Goal: Task Accomplishment & Management: Manage account settings

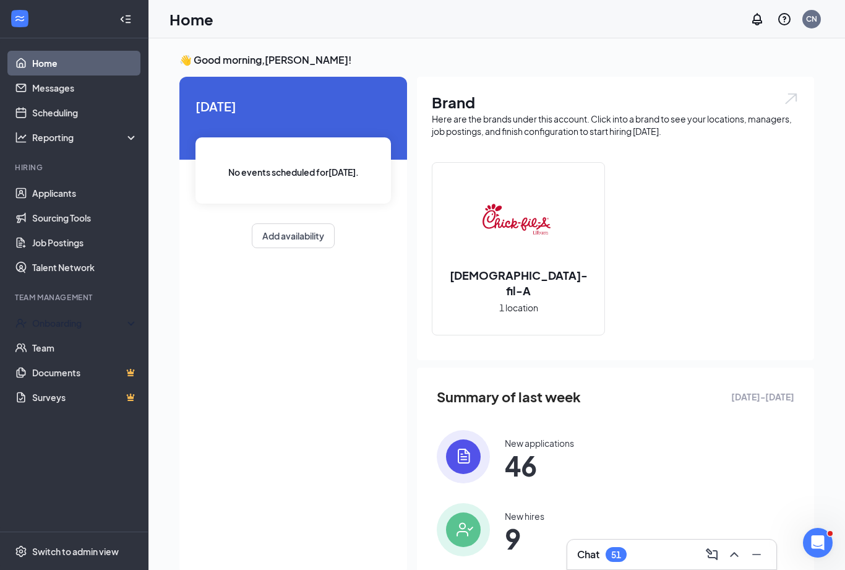
click at [67, 323] on div "Onboarding" at bounding box center [79, 323] width 95 height 12
click at [62, 349] on link "Overview" at bounding box center [85, 347] width 106 height 25
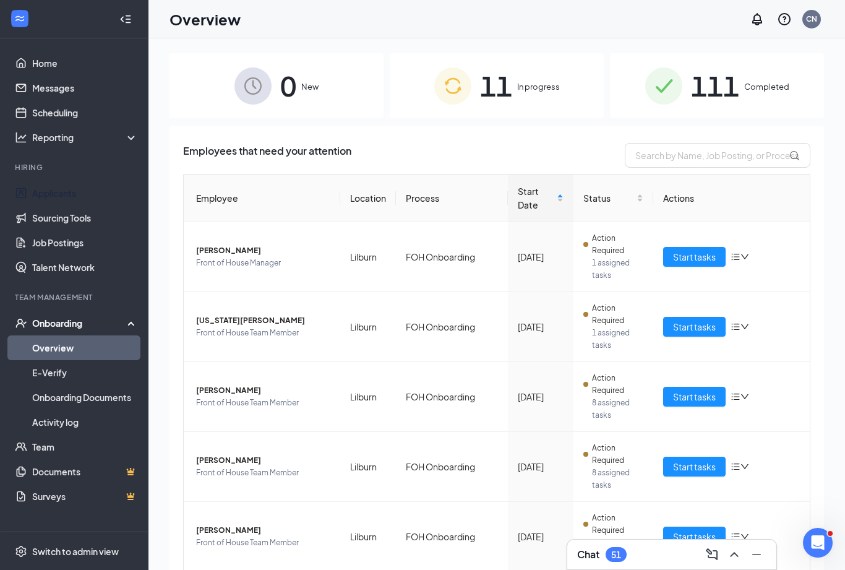
click at [96, 187] on link "Applicants" at bounding box center [85, 193] width 106 height 25
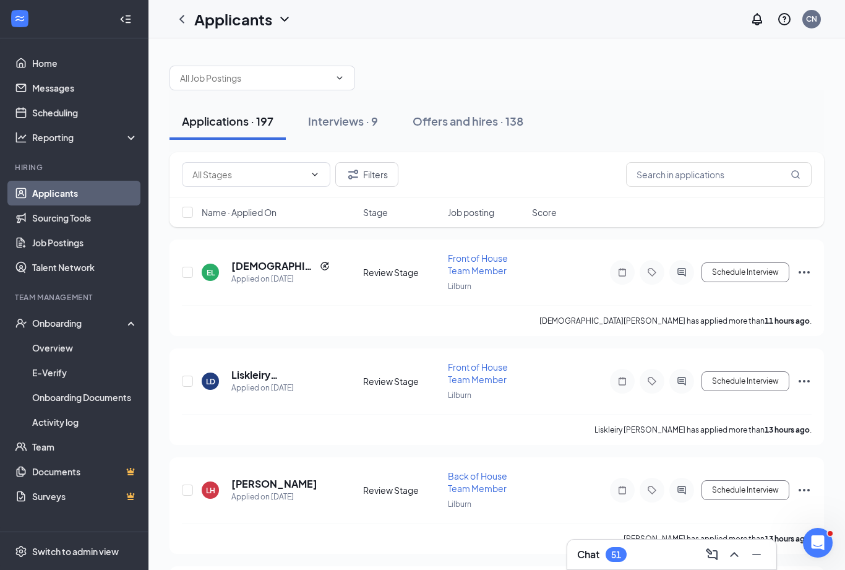
click at [346, 126] on div "Interviews · 9" at bounding box center [343, 120] width 70 height 15
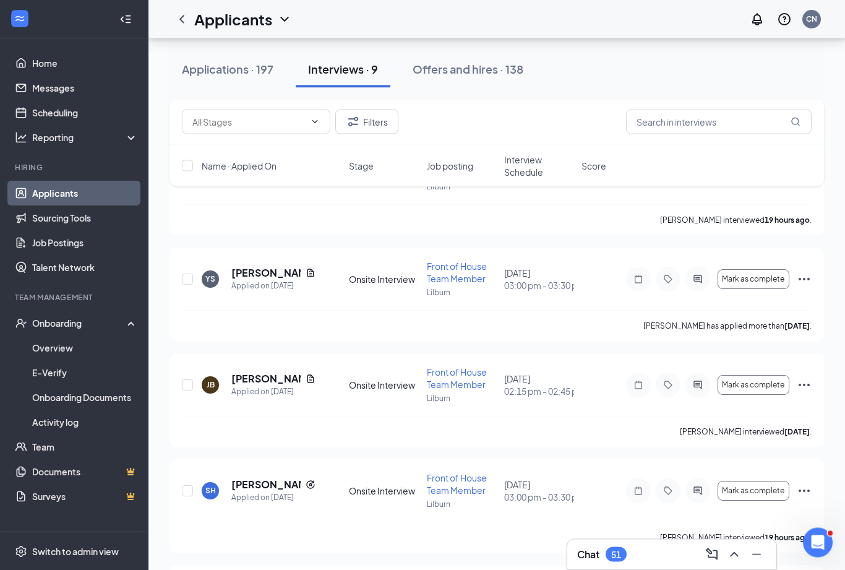
scroll to position [114, 0]
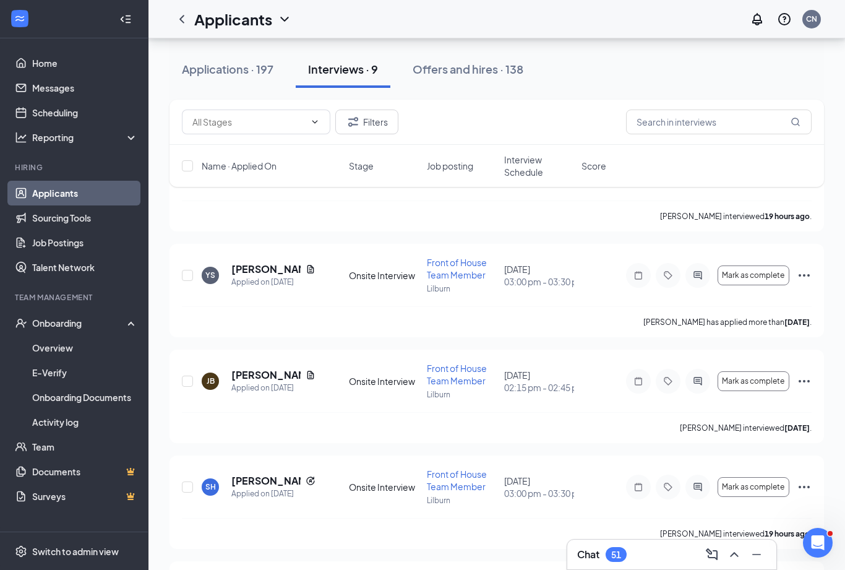
click at [810, 382] on icon "Ellipses" at bounding box center [803, 380] width 15 height 15
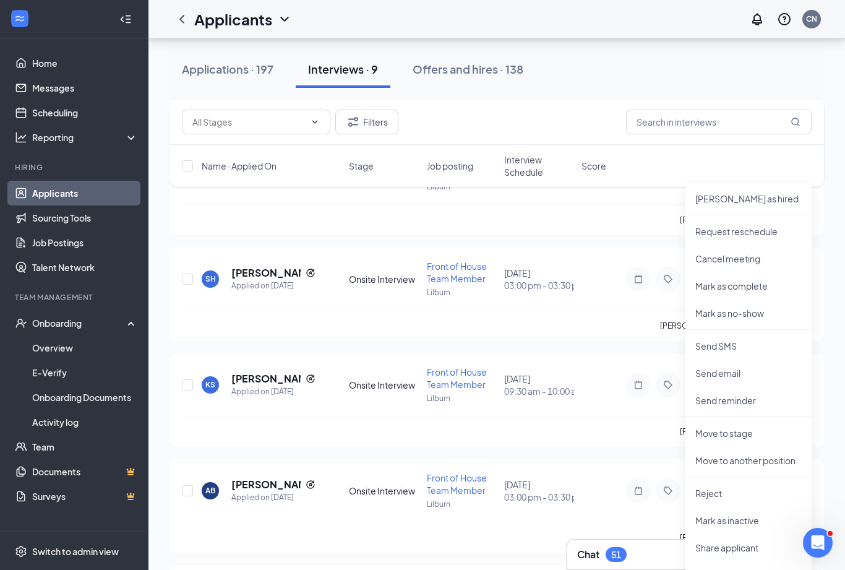
scroll to position [324, 0]
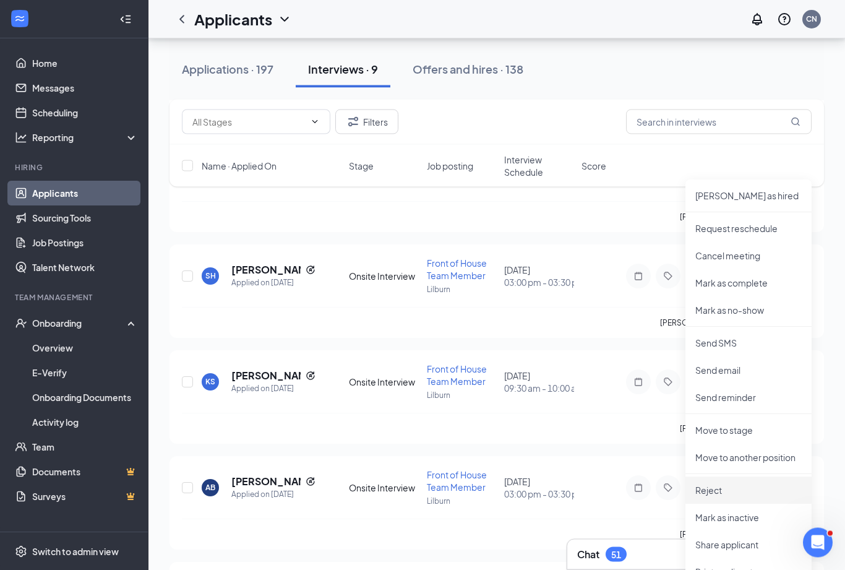
click at [723, 492] on p "Reject" at bounding box center [748, 490] width 106 height 12
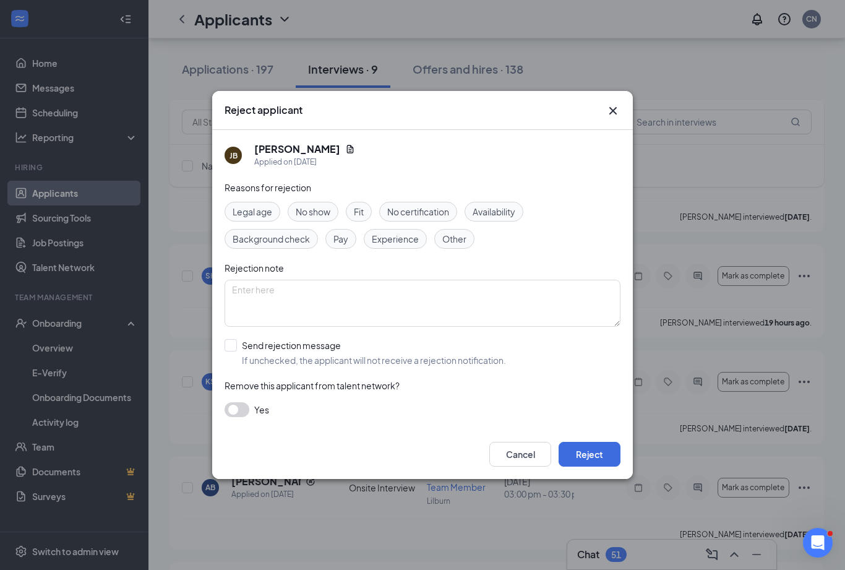
click at [238, 417] on button "button" at bounding box center [236, 409] width 25 height 15
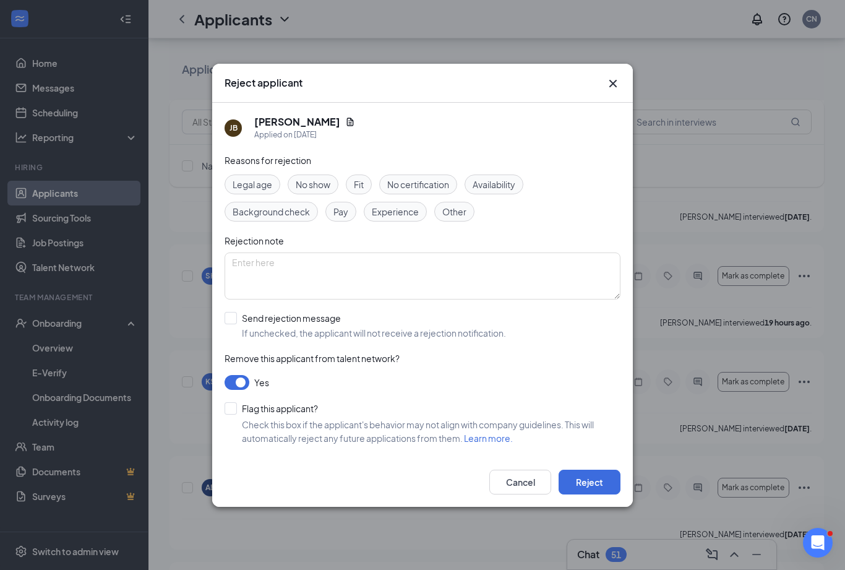
click at [602, 494] on button "Reject" at bounding box center [589, 481] width 62 height 25
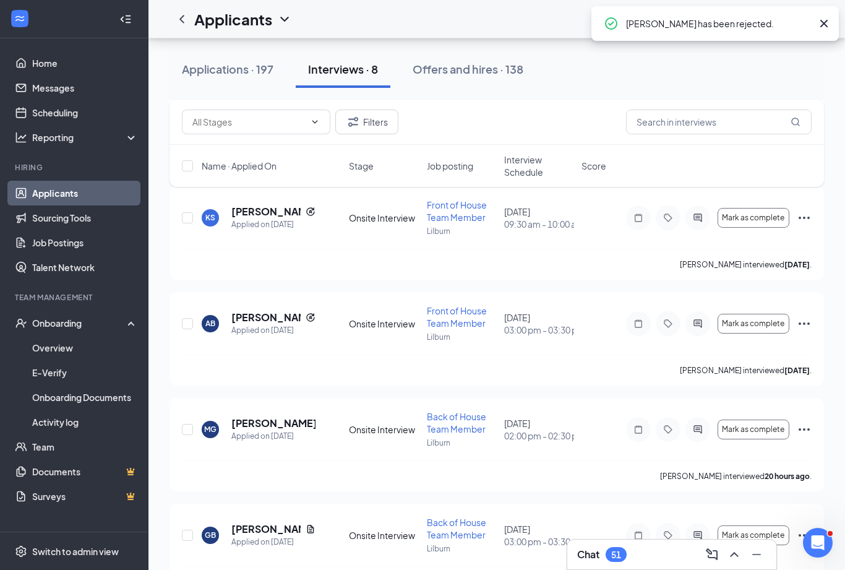
scroll to position [491, 0]
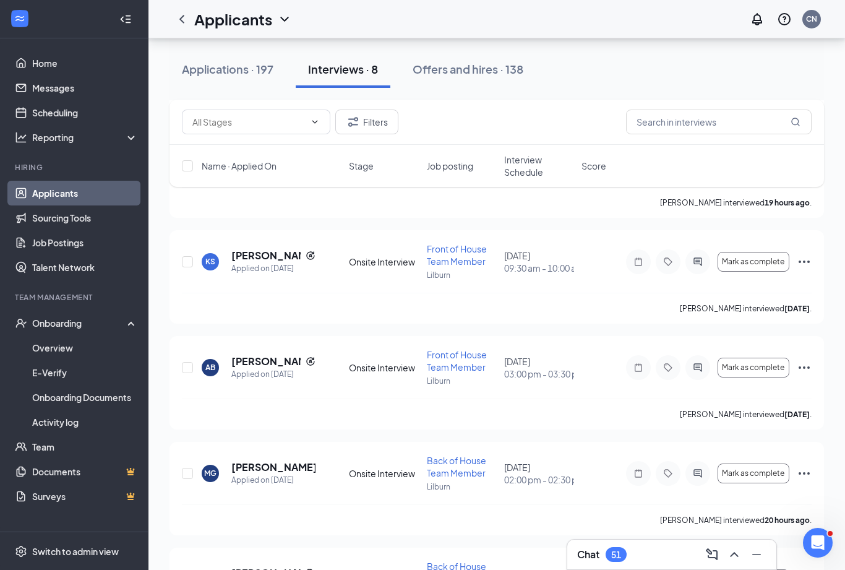
click at [505, 176] on span "Interview Schedule" at bounding box center [539, 165] width 70 height 25
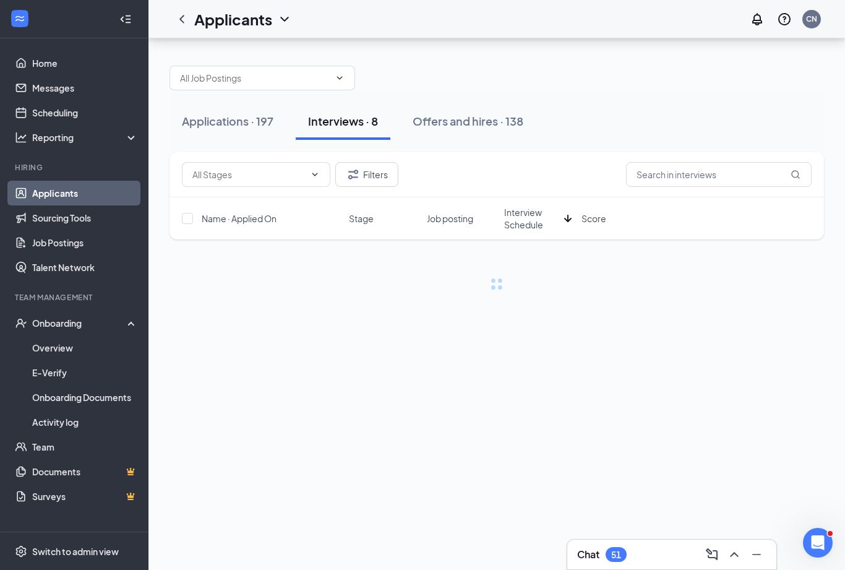
scroll to position [40, 0]
click at [522, 206] on span "Interview Schedule" at bounding box center [531, 218] width 55 height 25
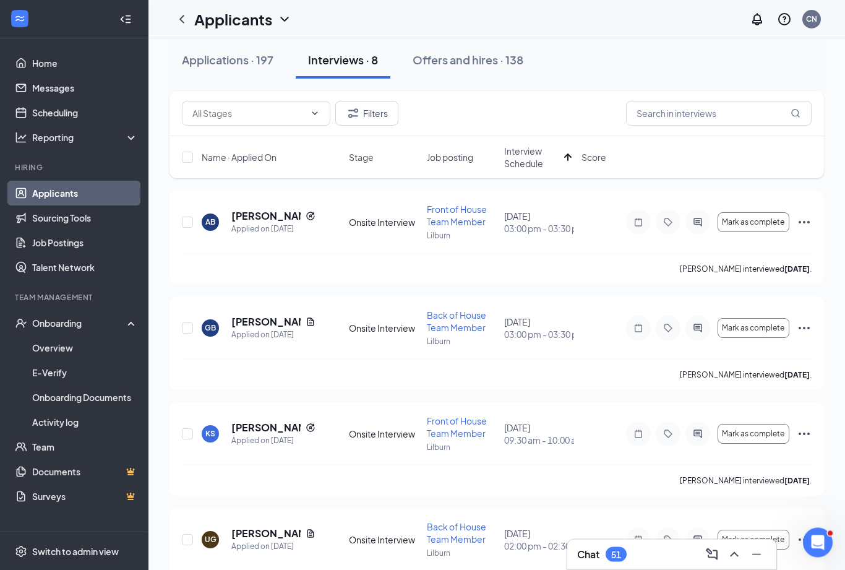
scroll to position [0, 0]
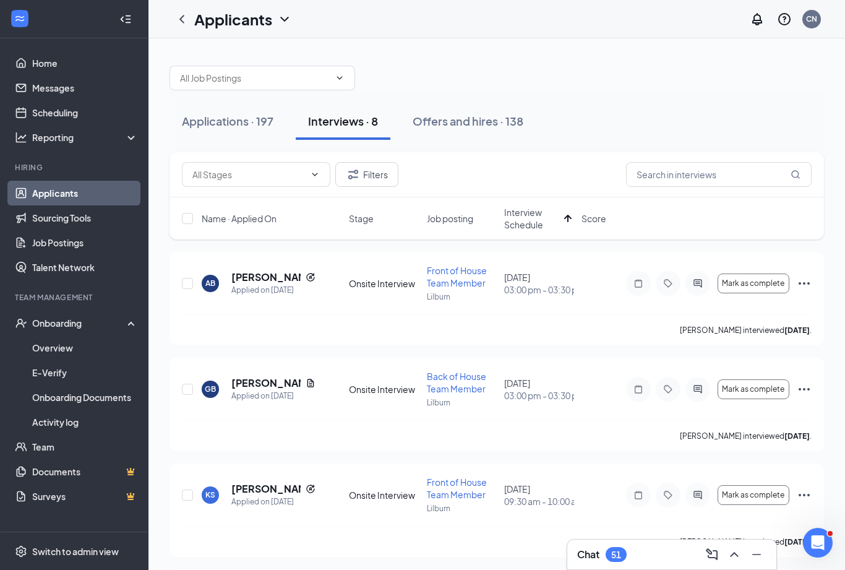
click at [769, 288] on span "Mark as complete" at bounding box center [753, 283] width 62 height 9
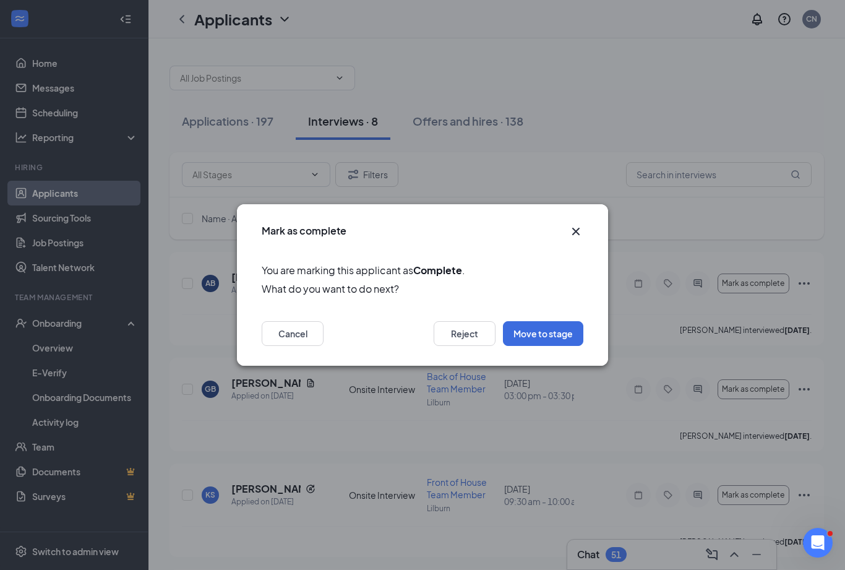
click at [563, 339] on button "Move to stage" at bounding box center [543, 333] width 80 height 25
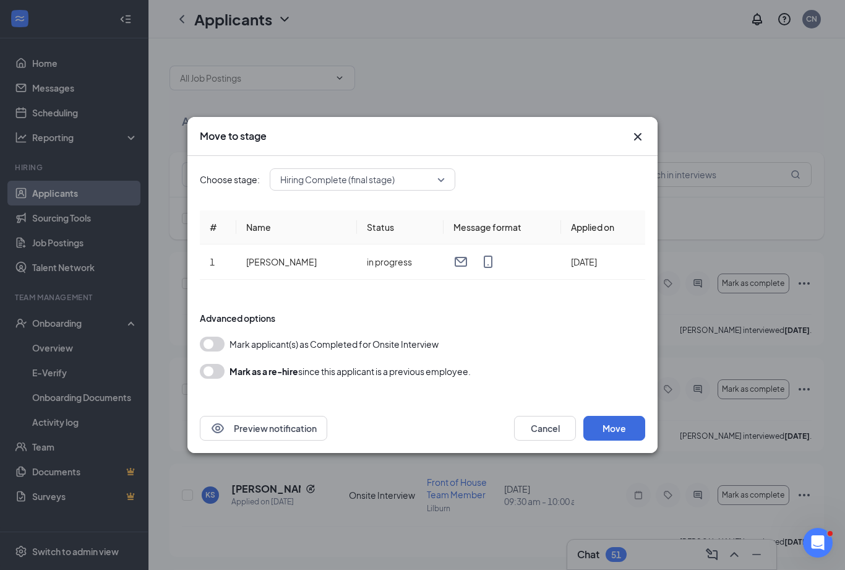
click at [430, 188] on span "Hiring Complete (final stage)" at bounding box center [356, 179] width 153 height 19
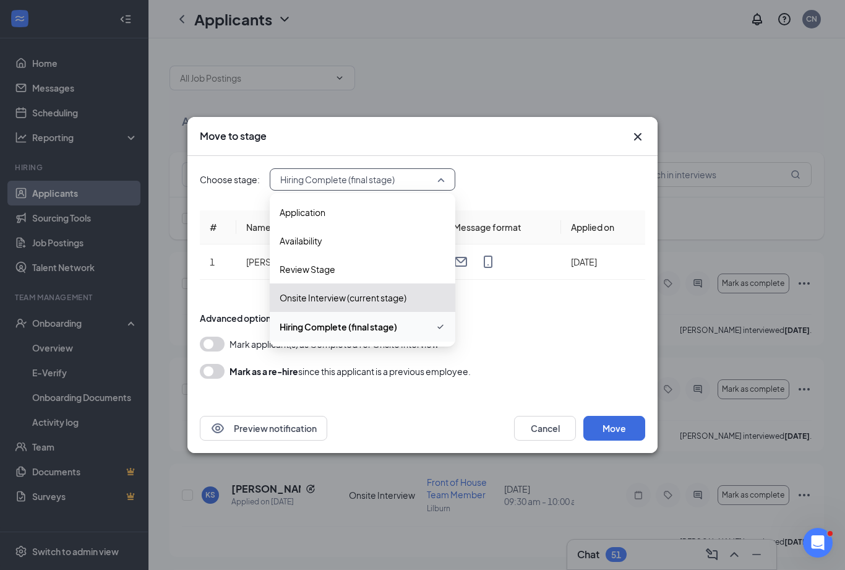
click at [447, 185] on div "Hiring Complete (final stage)" at bounding box center [363, 179] width 186 height 22
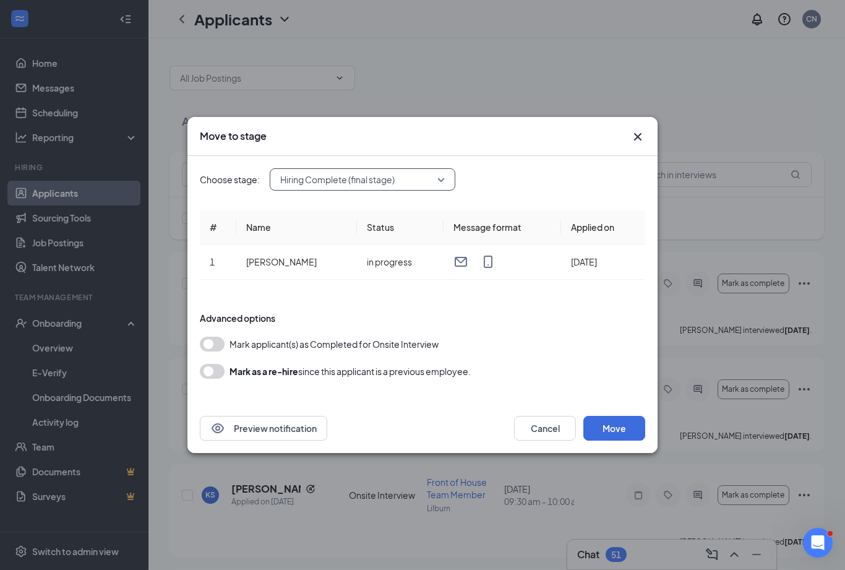
click at [440, 185] on span "Hiring Complete (final stage)" at bounding box center [362, 179] width 164 height 19
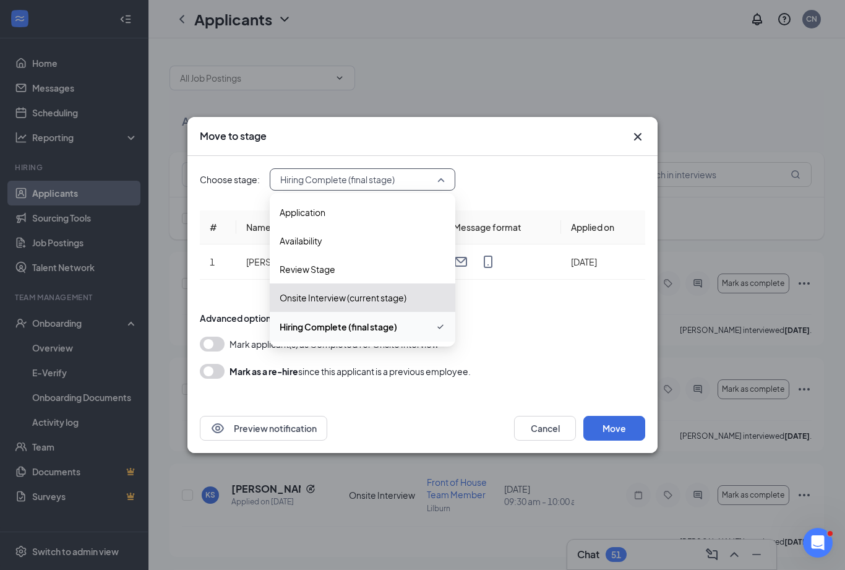
click at [383, 332] on span "Hiring Complete (final stage)" at bounding box center [337, 327] width 117 height 14
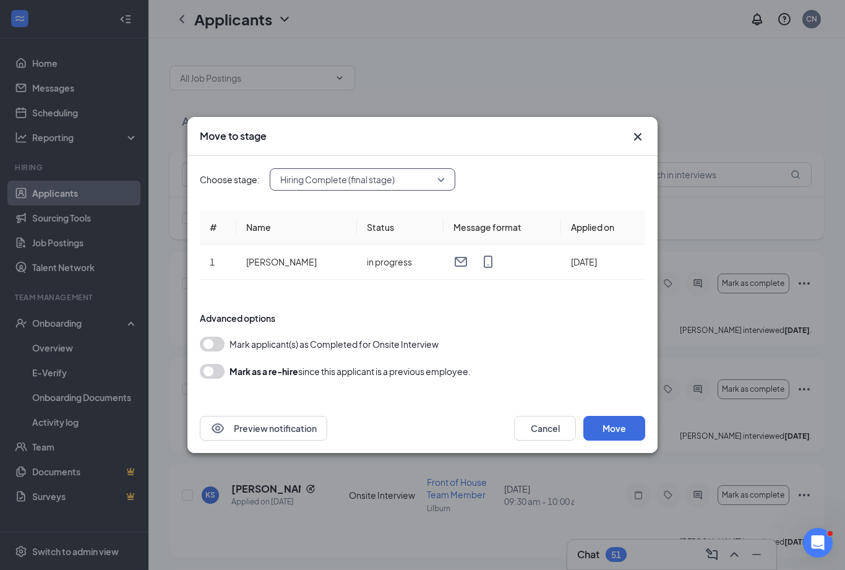
click at [631, 432] on button "Move" at bounding box center [614, 428] width 62 height 25
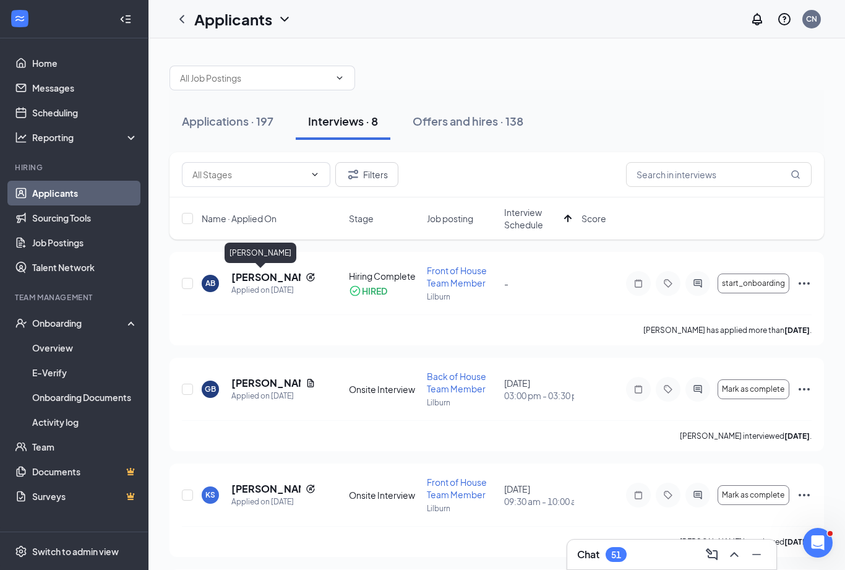
click at [278, 278] on h5 "[PERSON_NAME]" at bounding box center [265, 277] width 69 height 14
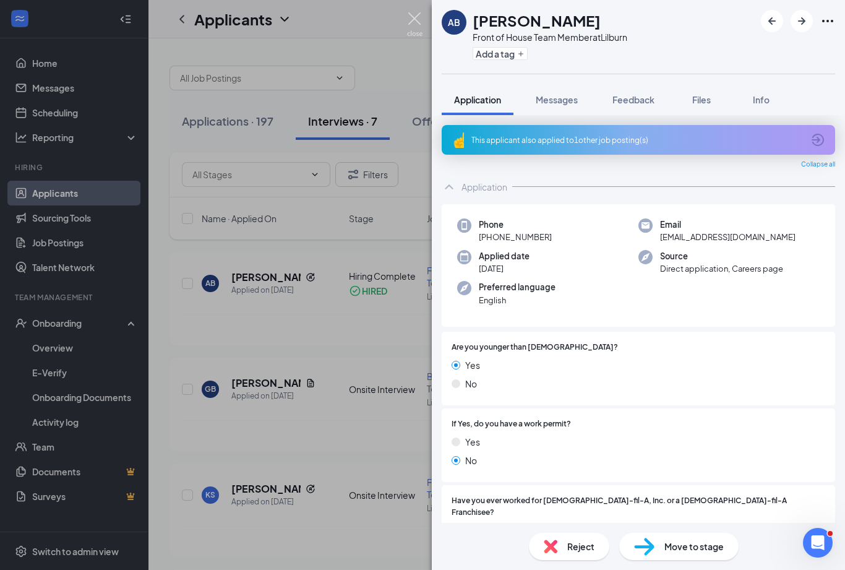
click at [417, 20] on img at bounding box center [414, 24] width 15 height 24
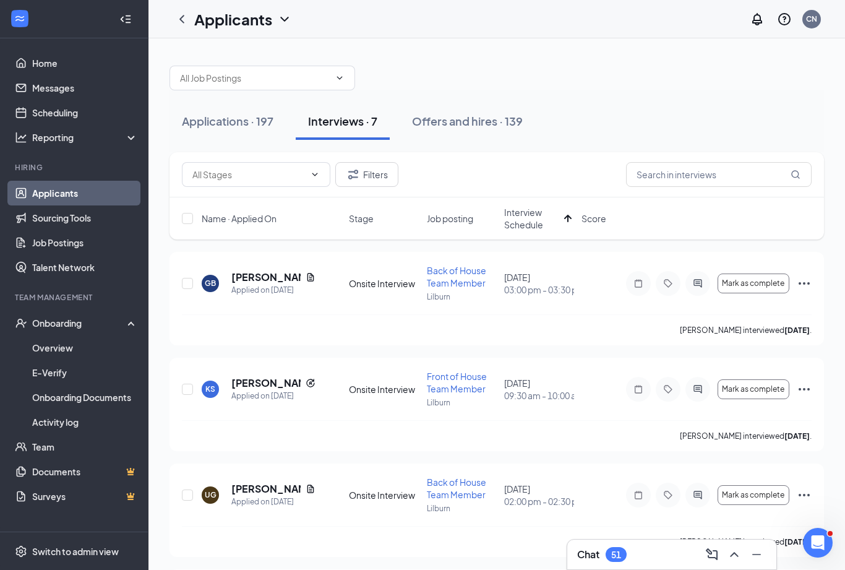
click at [527, 223] on span "Interview Schedule" at bounding box center [531, 218] width 55 height 25
click at [522, 226] on span "Interview Schedule" at bounding box center [539, 218] width 70 height 25
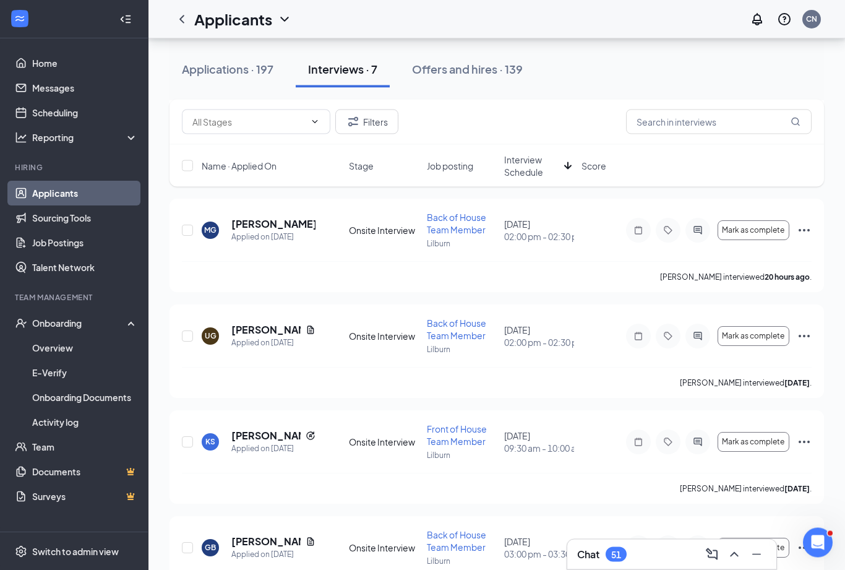
scroll to position [385, 0]
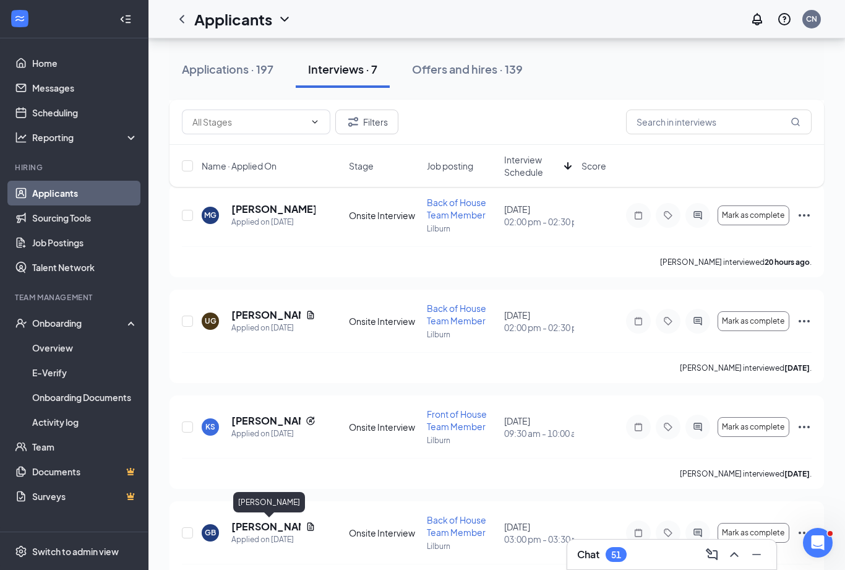
click at [261, 527] on h5 "[PERSON_NAME]" at bounding box center [265, 526] width 69 height 14
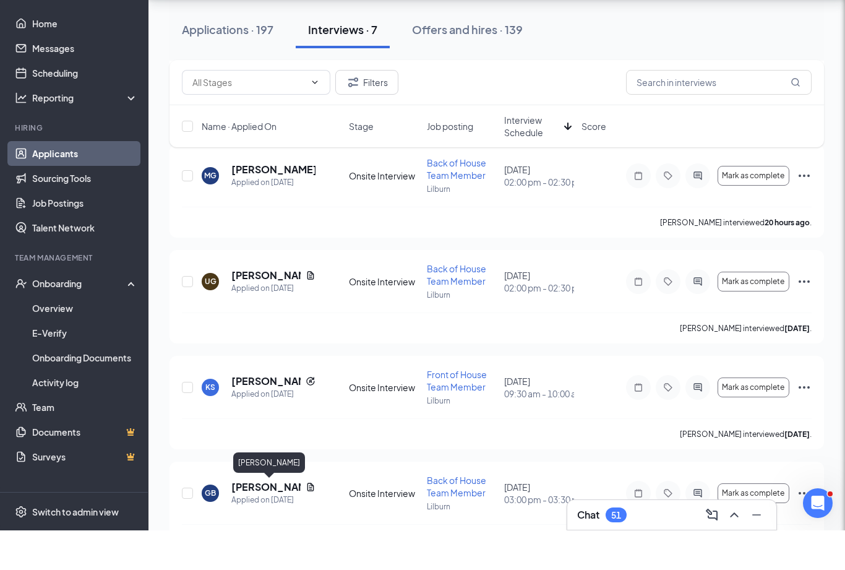
scroll to position [425, 0]
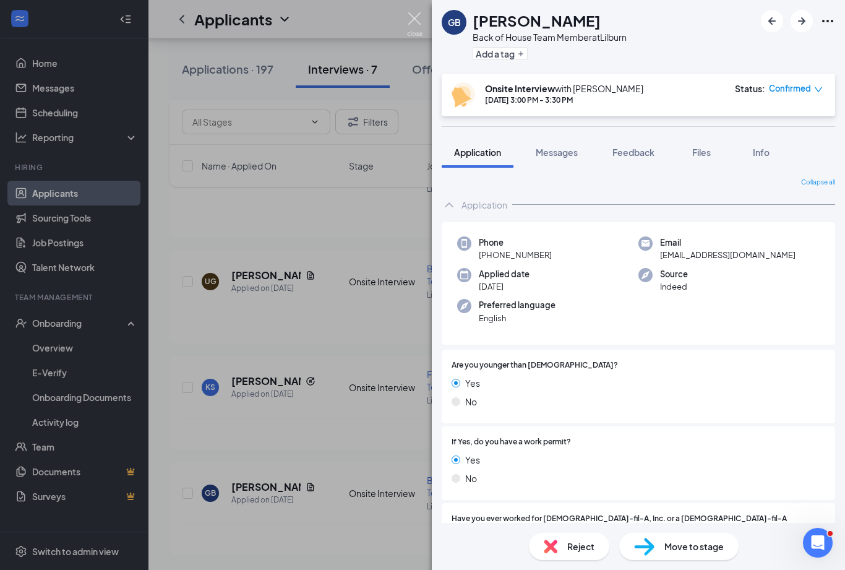
click at [415, 18] on img at bounding box center [414, 24] width 15 height 24
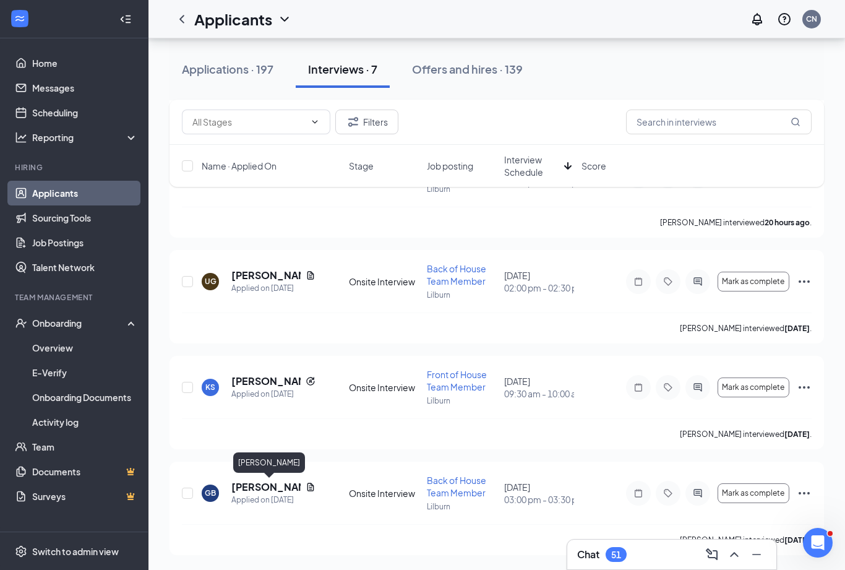
click at [255, 490] on h5 "[PERSON_NAME]" at bounding box center [265, 487] width 69 height 14
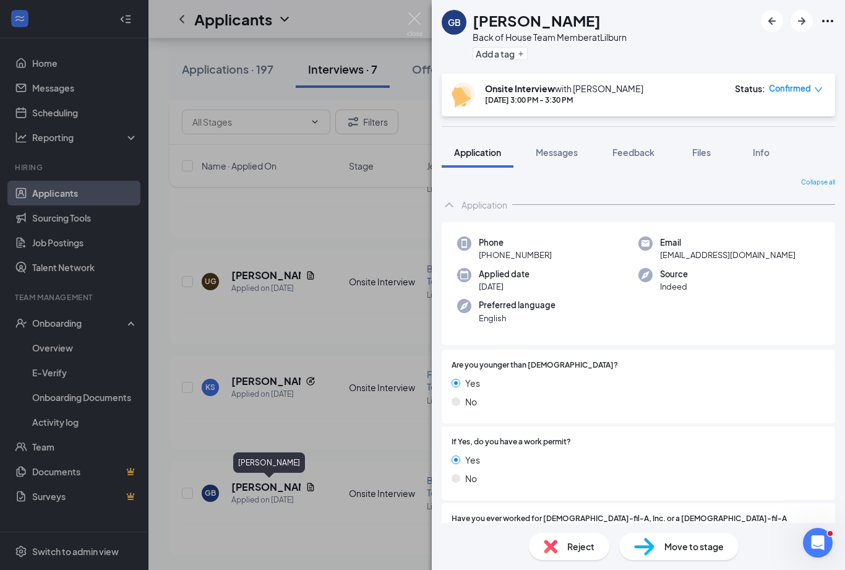
click at [415, 18] on img at bounding box center [414, 24] width 15 height 24
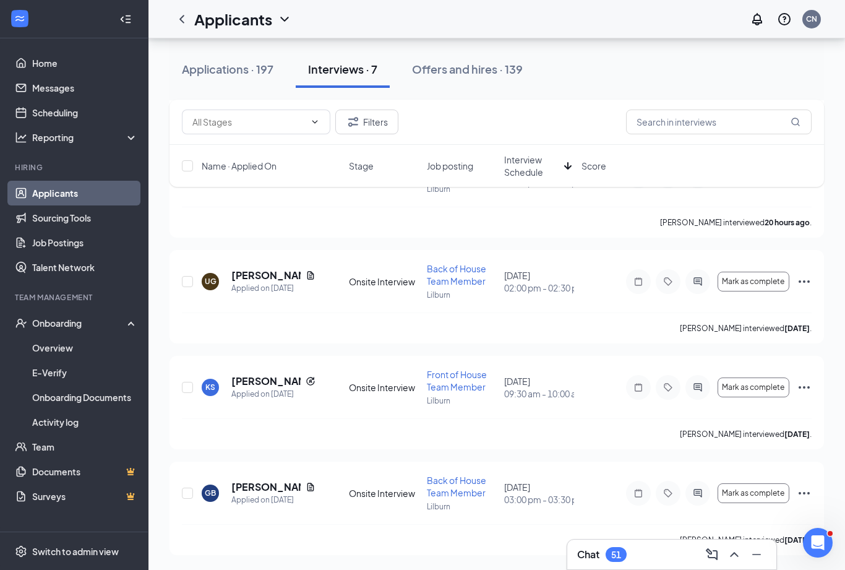
click at [417, 22] on div "Applicants CN" at bounding box center [496, 19] width 696 height 38
click at [282, 386] on h5 "[PERSON_NAME]" at bounding box center [265, 381] width 69 height 14
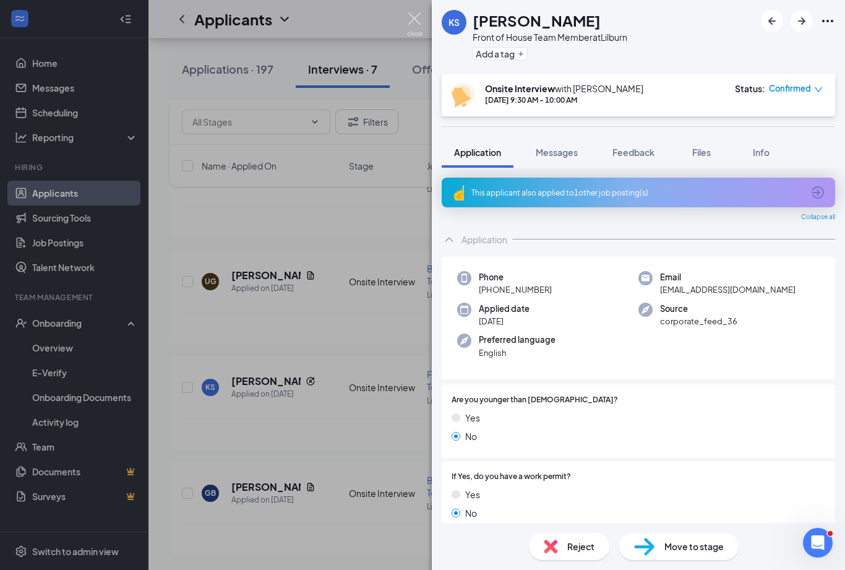
click at [409, 17] on img at bounding box center [414, 24] width 15 height 24
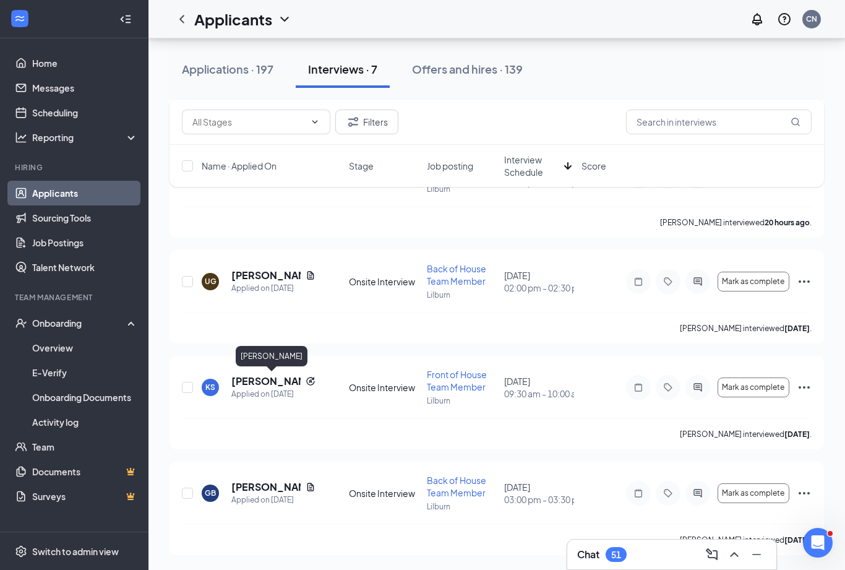
click at [280, 383] on h5 "[PERSON_NAME]" at bounding box center [265, 381] width 69 height 14
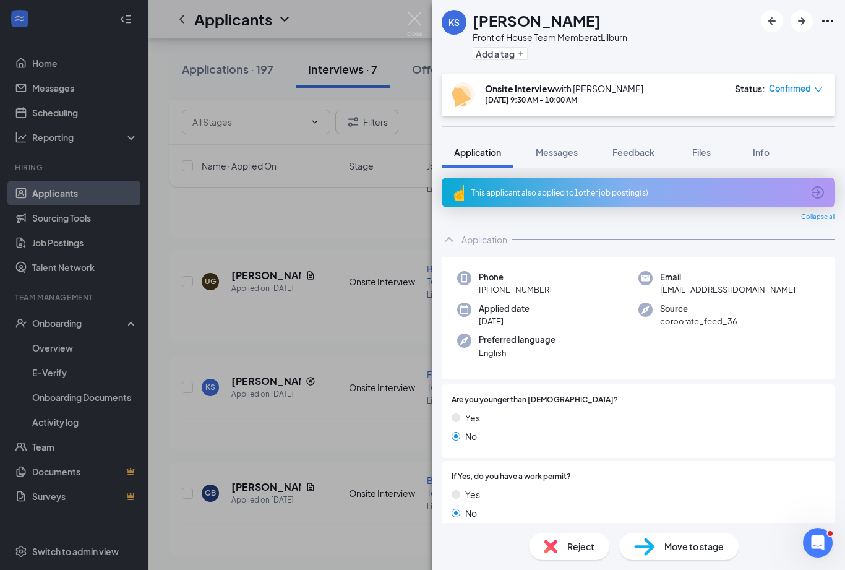
click at [420, 15] on img at bounding box center [414, 24] width 15 height 24
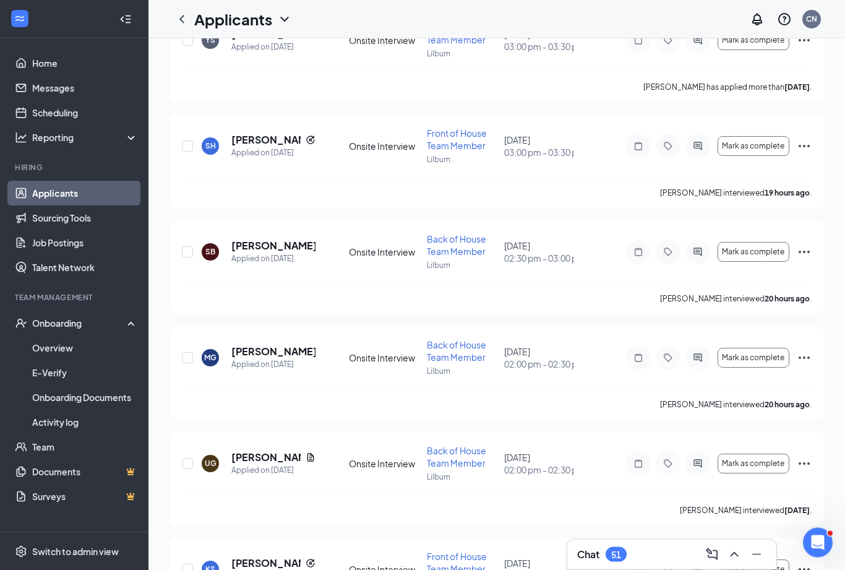
scroll to position [243, 0]
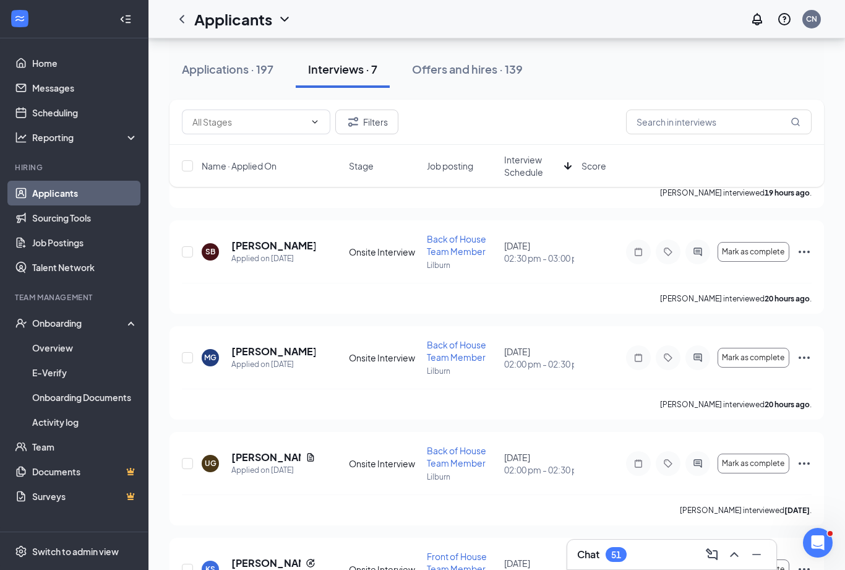
click at [757, 365] on button "Mark as complete" at bounding box center [753, 358] width 72 height 20
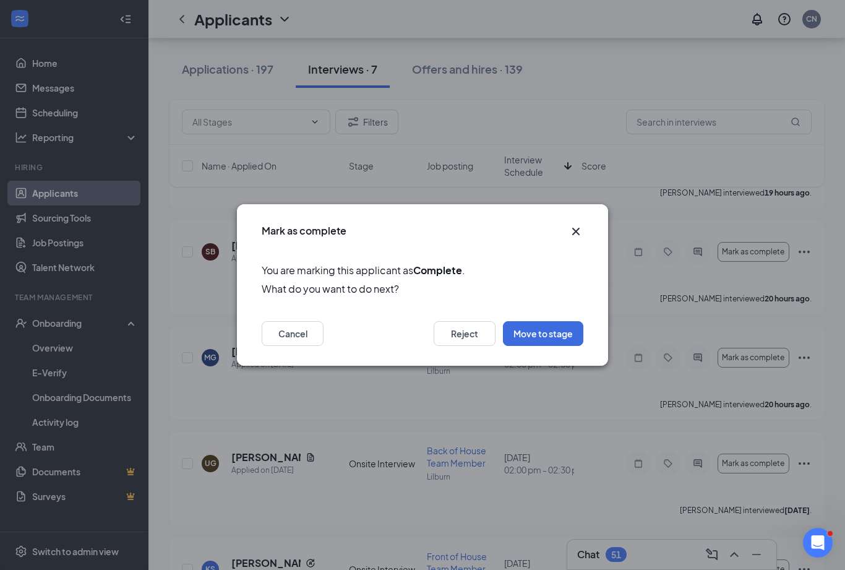
click at [562, 343] on button "Move to stage" at bounding box center [543, 333] width 80 height 25
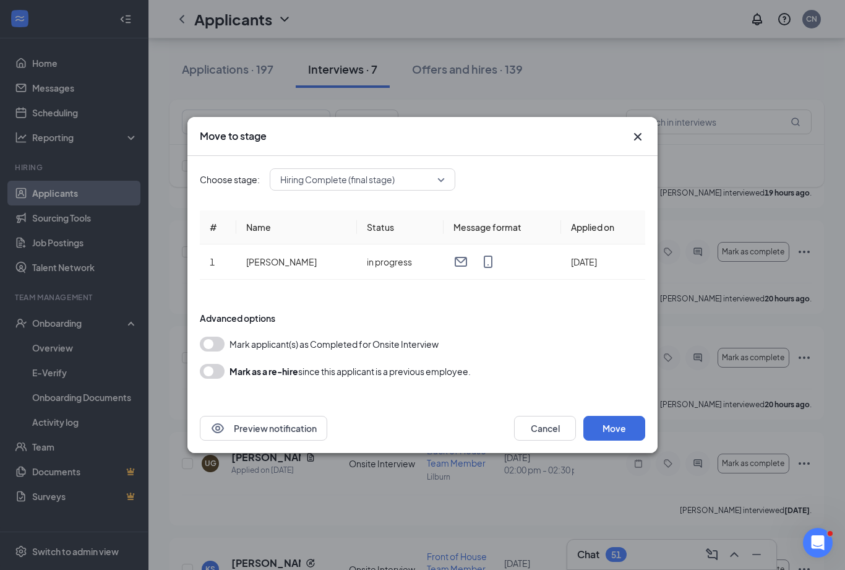
click at [433, 184] on span "Hiring Complete (final stage)" at bounding box center [356, 179] width 153 height 19
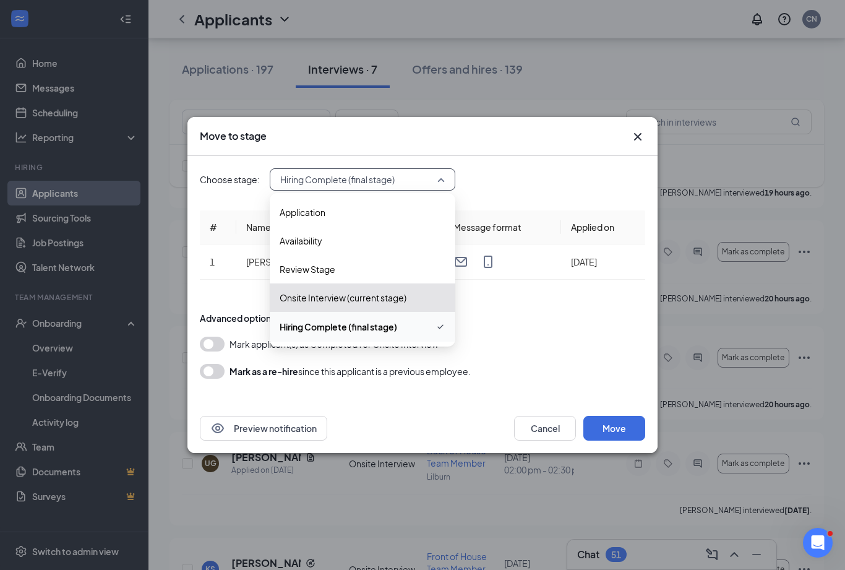
click at [400, 335] on div "Hiring Complete (final stage)" at bounding box center [363, 327] width 186 height 30
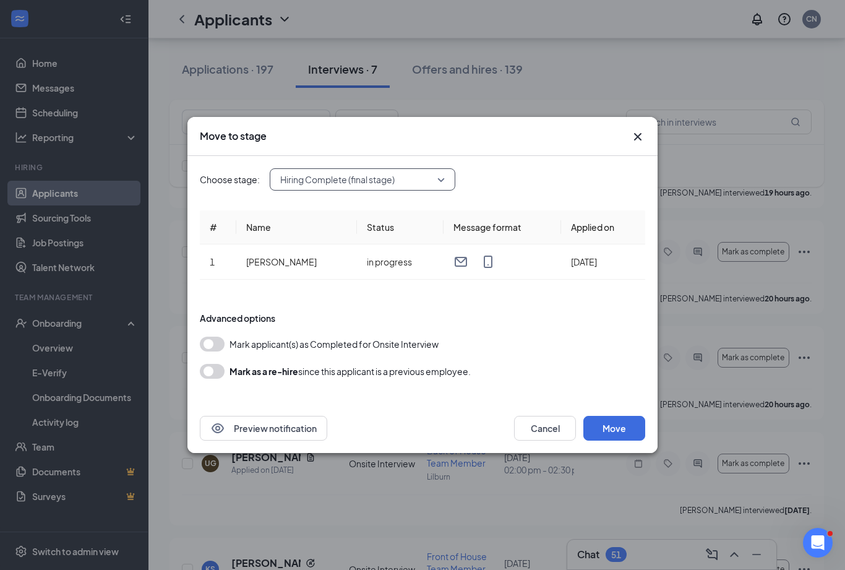
click at [618, 434] on button "Move" at bounding box center [614, 428] width 62 height 25
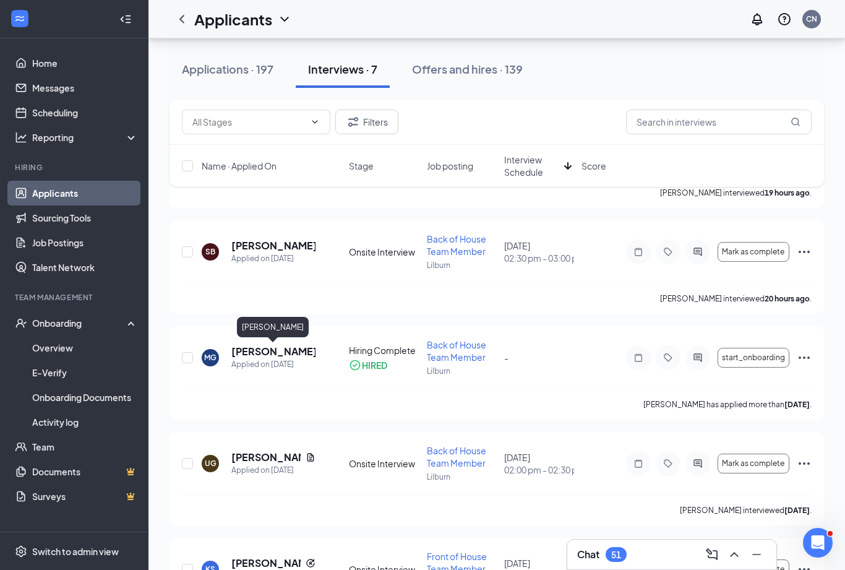
click at [753, 254] on span "Mark as complete" at bounding box center [753, 251] width 62 height 9
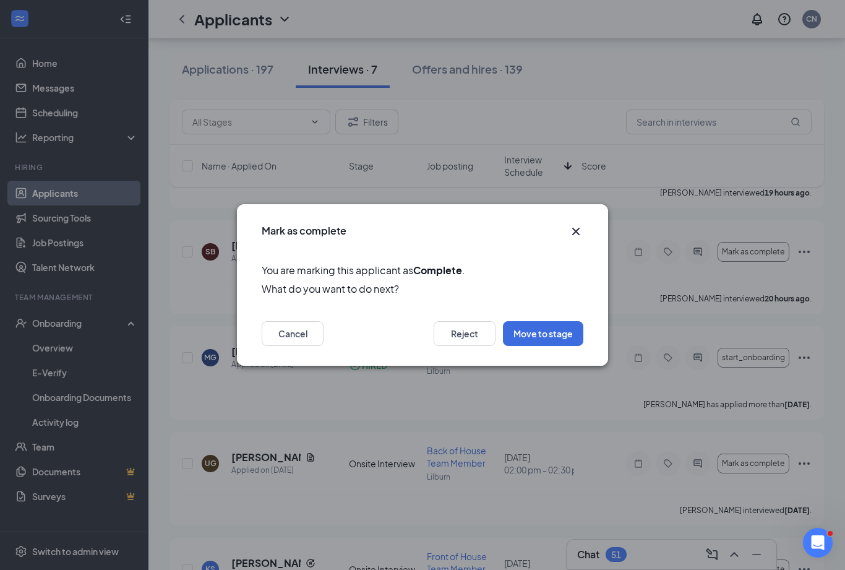
click at [568, 343] on button "Move to stage" at bounding box center [543, 333] width 80 height 25
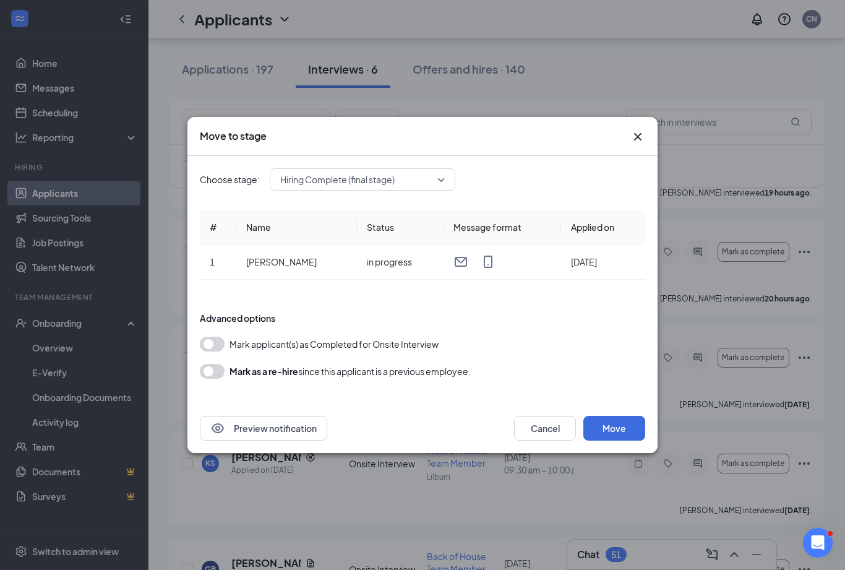
click at [443, 189] on div "Hiring Complete (final stage)" at bounding box center [363, 179] width 186 height 22
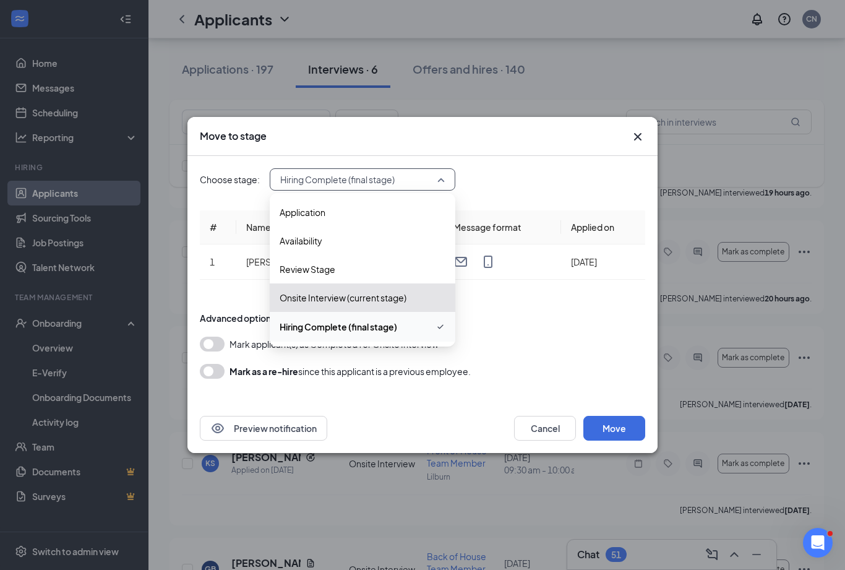
click at [399, 331] on span "Hiring Complete (final stage)" at bounding box center [362, 326] width 166 height 15
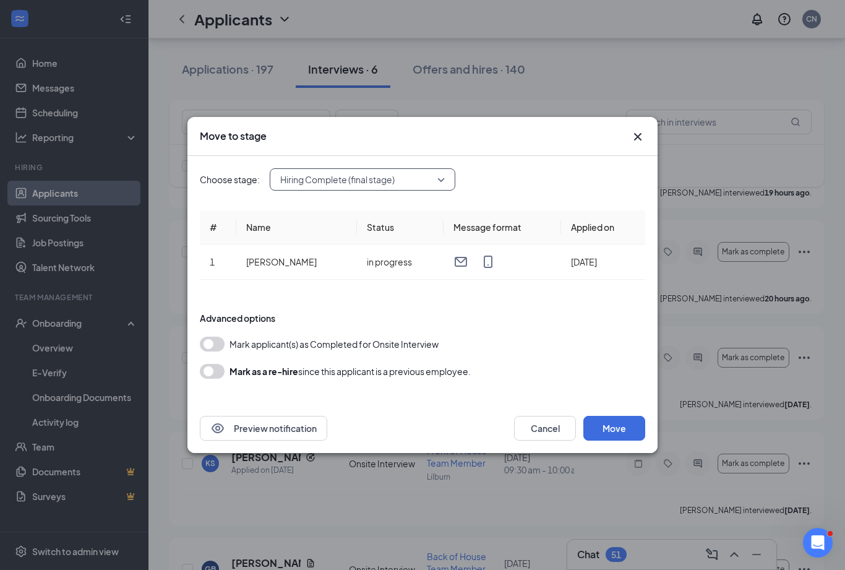
click at [625, 438] on button "Move" at bounding box center [614, 428] width 62 height 25
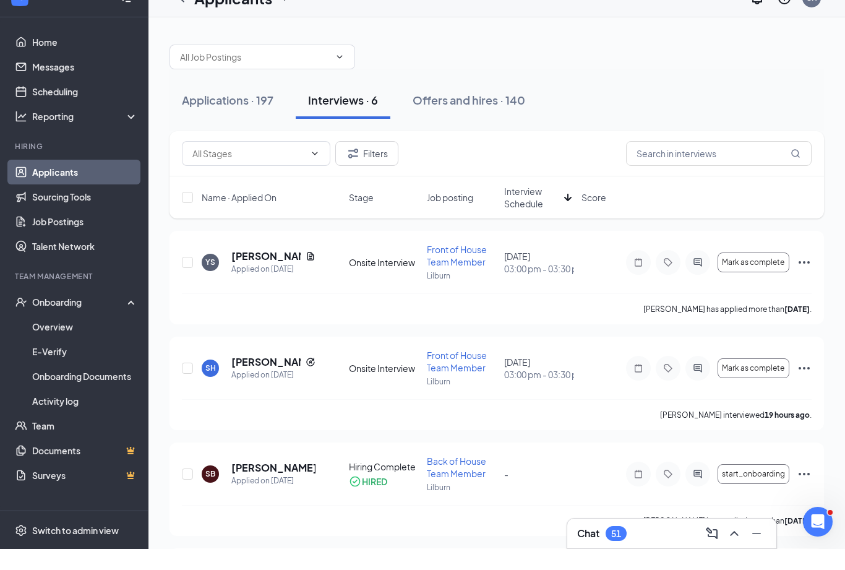
scroll to position [27, 0]
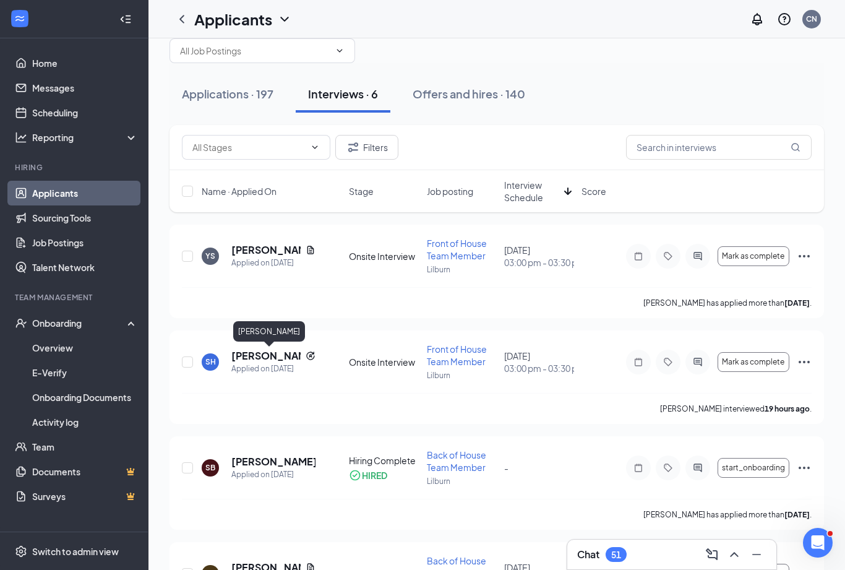
click at [268, 359] on h5 "[PERSON_NAME]" at bounding box center [265, 356] width 69 height 14
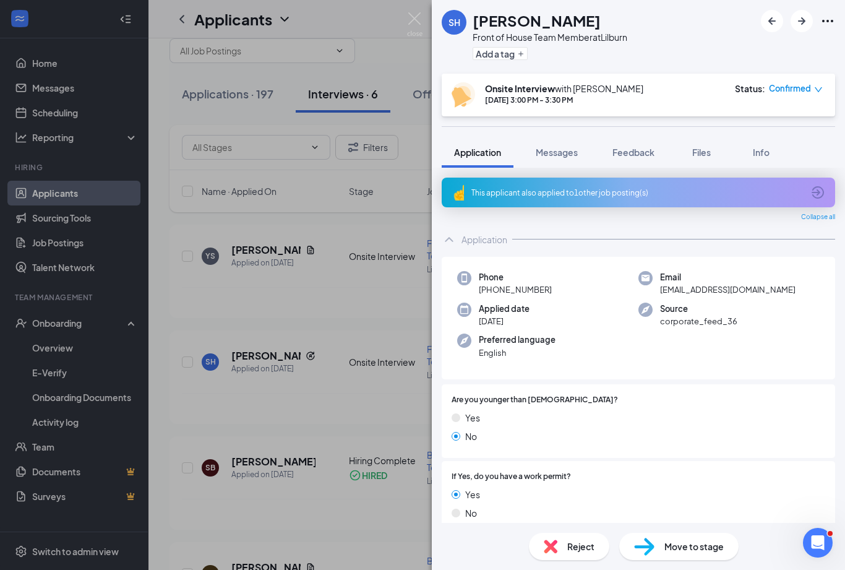
click at [273, 325] on div "[PERSON_NAME] Front of House Team Member at Lilburn Add a tag Onsite Interview …" at bounding box center [422, 285] width 845 height 570
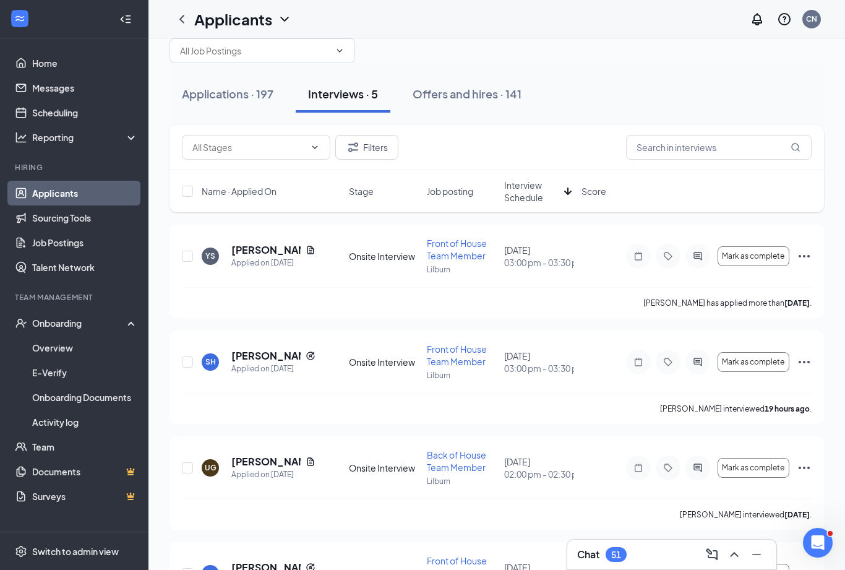
click at [774, 365] on span "Mark as complete" at bounding box center [753, 361] width 62 height 9
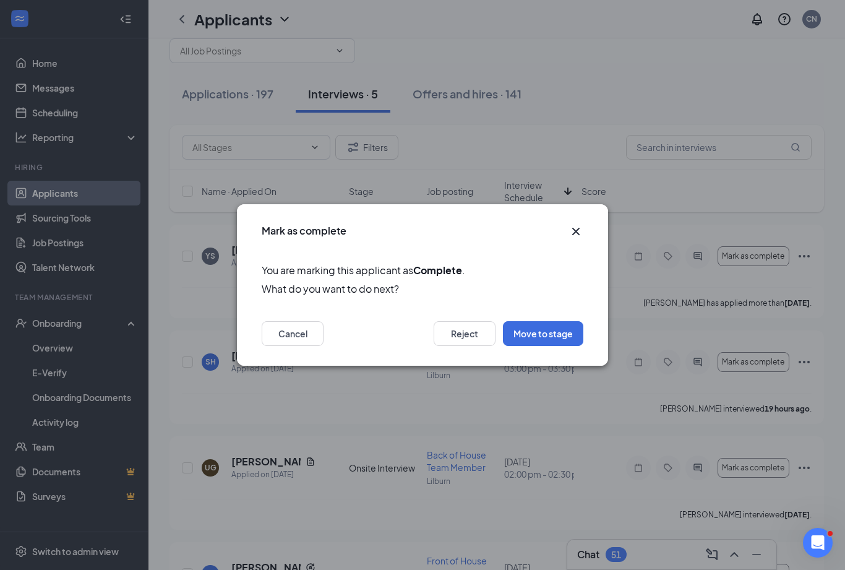
click at [549, 333] on button "Move to stage" at bounding box center [543, 333] width 80 height 25
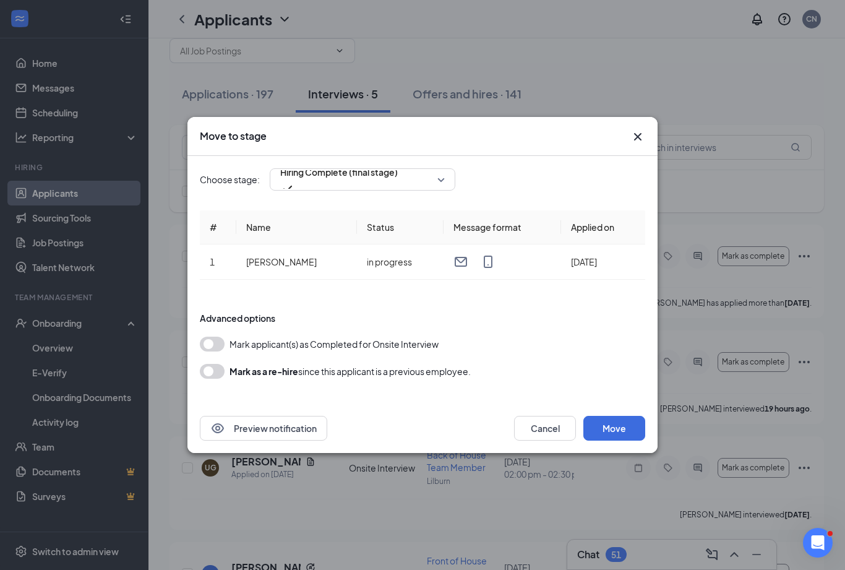
click at [398, 185] on span "Hiring Complete (final stage)" at bounding box center [338, 179] width 117 height 33
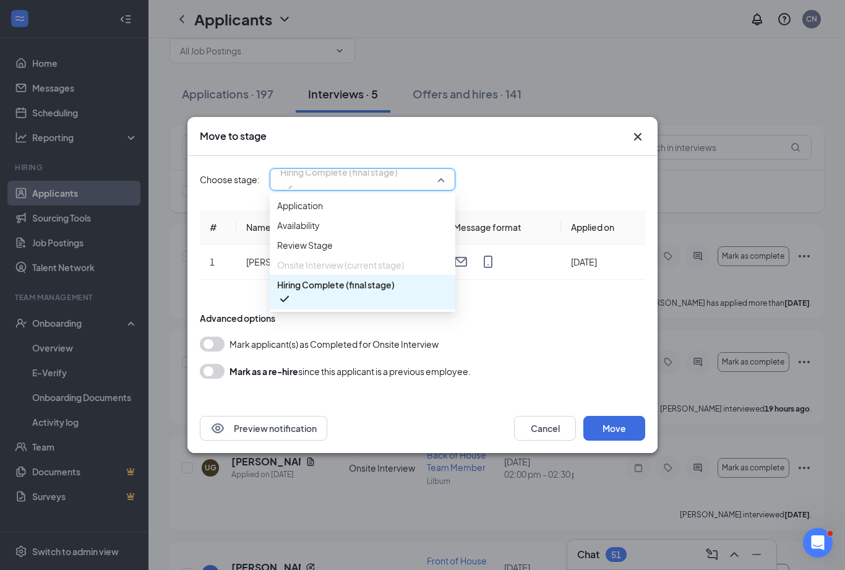
click at [365, 309] on div "Hiring Complete (final stage)" at bounding box center [363, 292] width 186 height 35
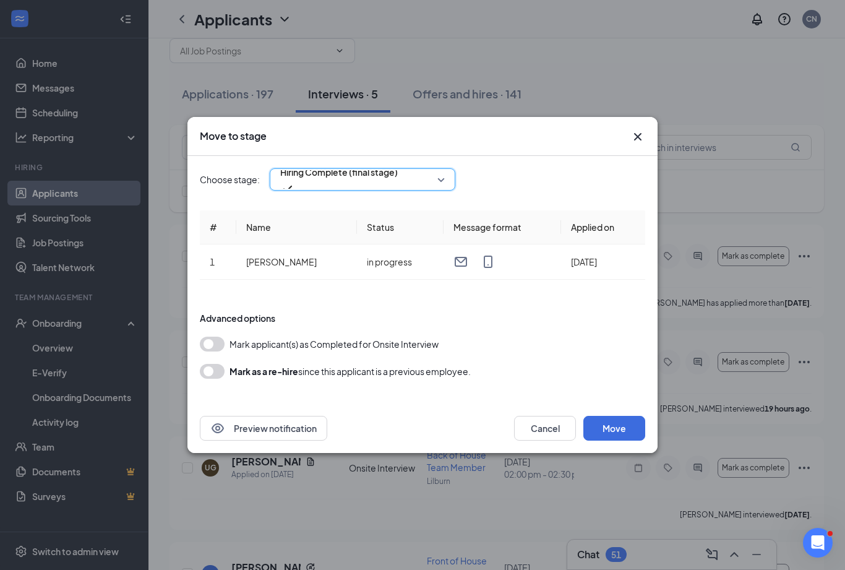
click at [625, 435] on button "Move" at bounding box center [614, 428] width 62 height 25
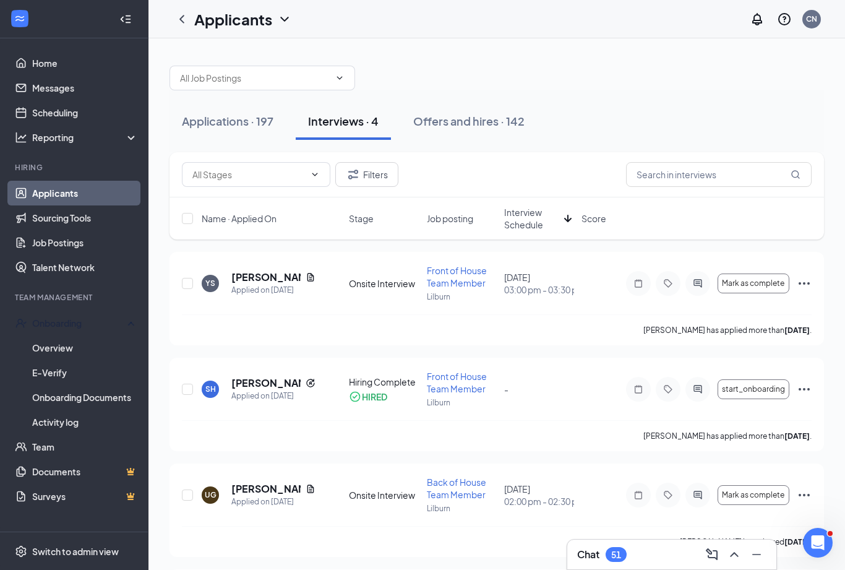
click at [81, 327] on div "Onboarding" at bounding box center [79, 323] width 95 height 12
click at [93, 329] on div "Onboarding" at bounding box center [79, 323] width 95 height 12
click at [89, 349] on link "Overview" at bounding box center [85, 347] width 106 height 25
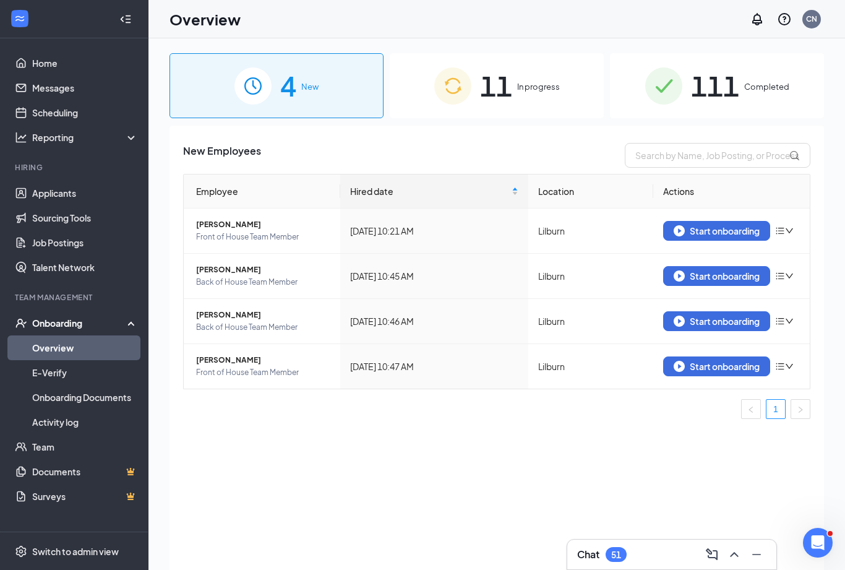
click at [702, 365] on div "Start onboarding" at bounding box center [716, 365] width 86 height 11
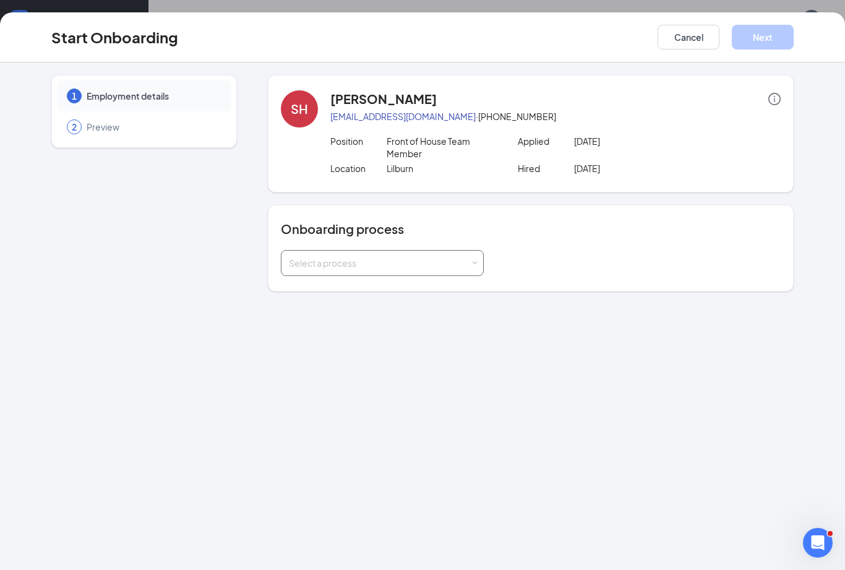
click at [473, 265] on span at bounding box center [475, 263] width 6 height 6
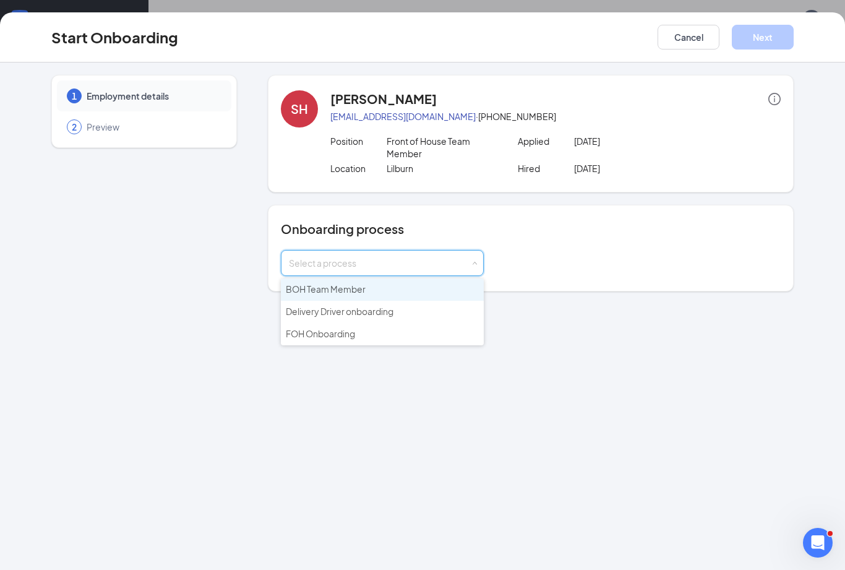
click at [398, 338] on li "FOH Onboarding" at bounding box center [382, 334] width 203 height 22
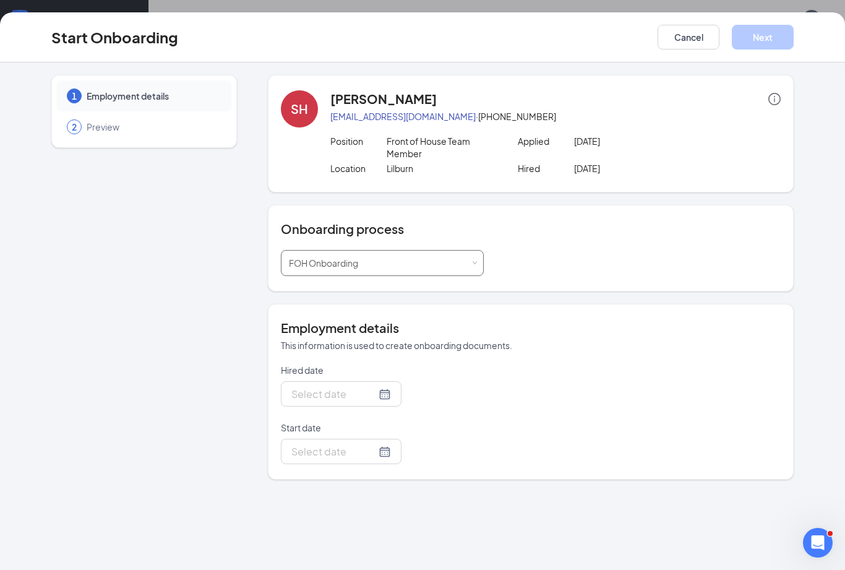
type input "[DATE]"
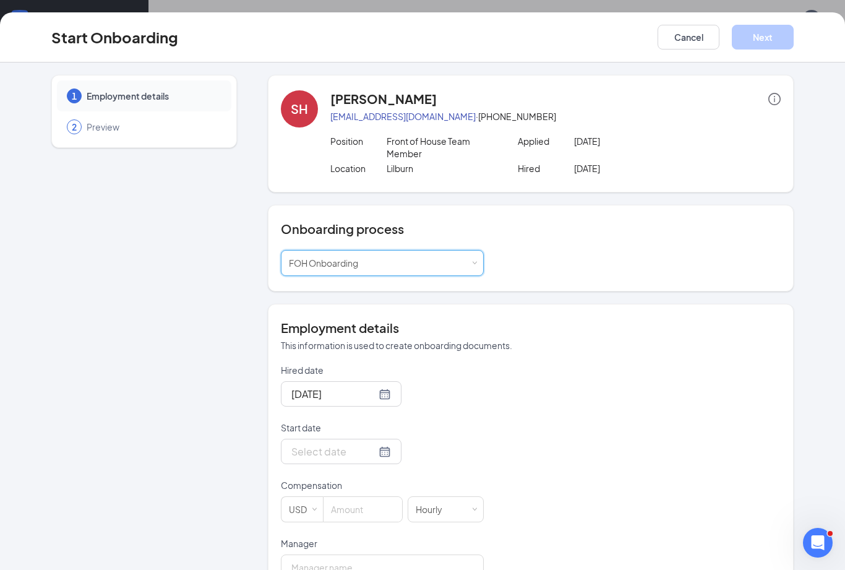
click at [381, 458] on div at bounding box center [341, 450] width 121 height 25
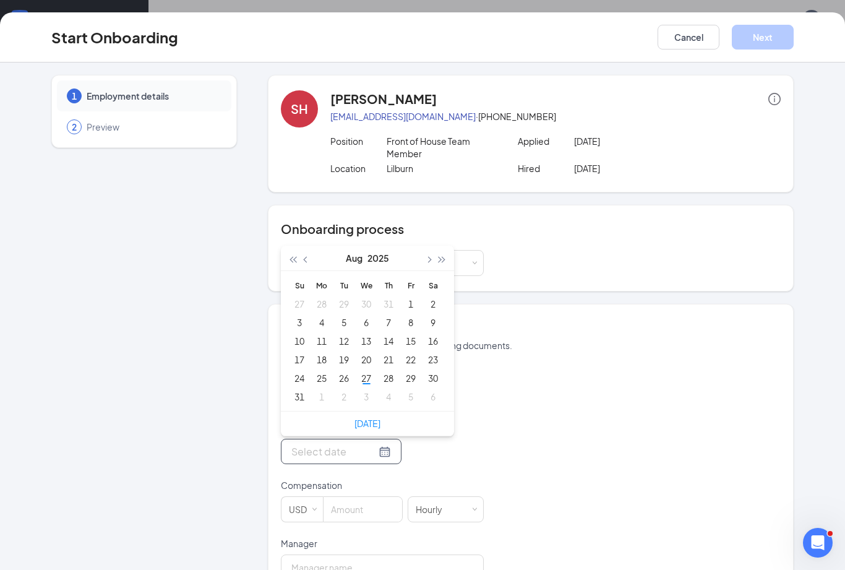
click at [425, 262] on button "button" at bounding box center [428, 257] width 14 height 25
click at [325, 331] on td "15" at bounding box center [321, 340] width 22 height 19
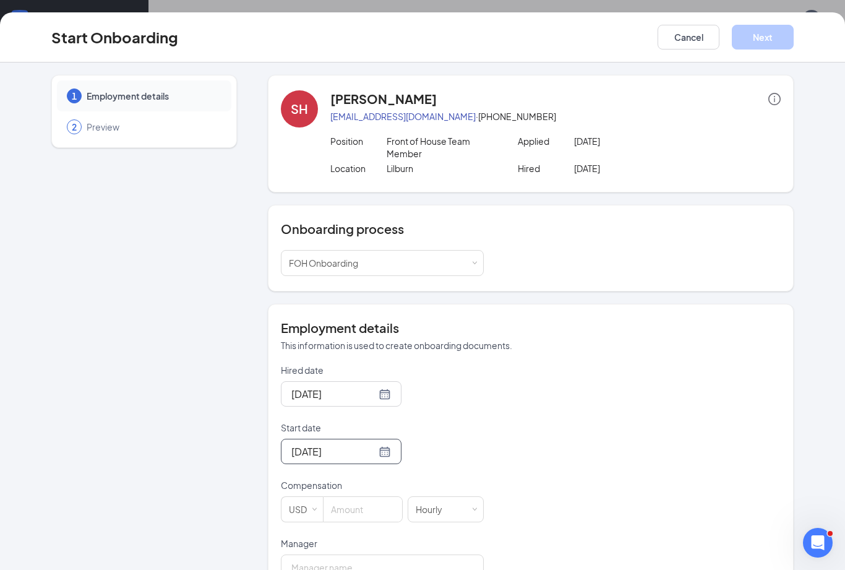
click at [379, 459] on div "Sep 15, 2025" at bounding box center [341, 450] width 121 height 25
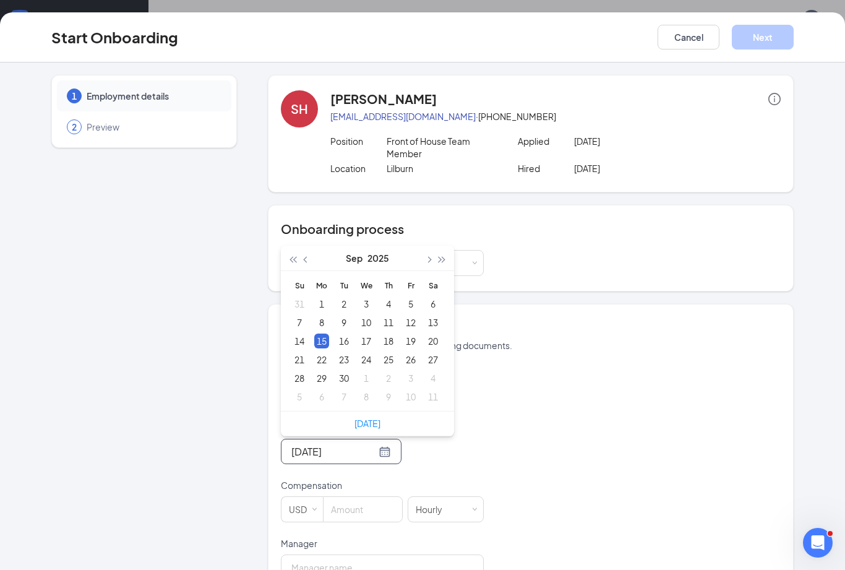
type input "Sep 8, 2025"
click at [328, 323] on div "8" at bounding box center [321, 322] width 15 height 15
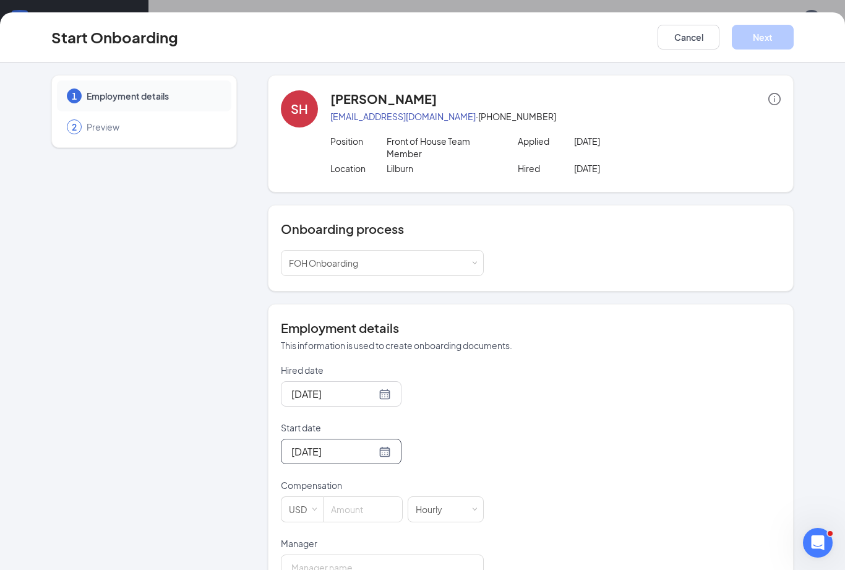
click at [358, 515] on input at bounding box center [362, 509] width 79 height 25
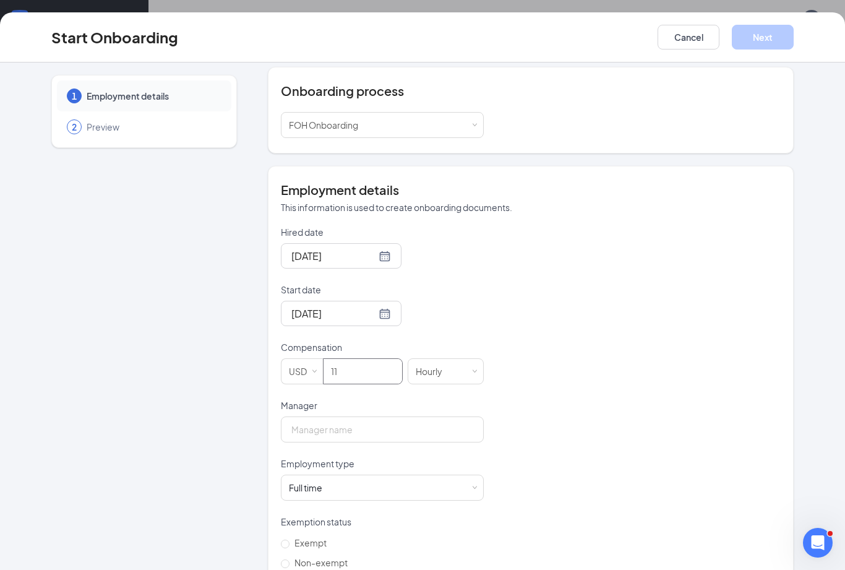
scroll to position [139, 0]
type input "11"
click at [382, 422] on input "Manager" at bounding box center [382, 428] width 203 height 26
type input "Josh Barrett"
click at [476, 484] on span at bounding box center [475, 487] width 6 height 6
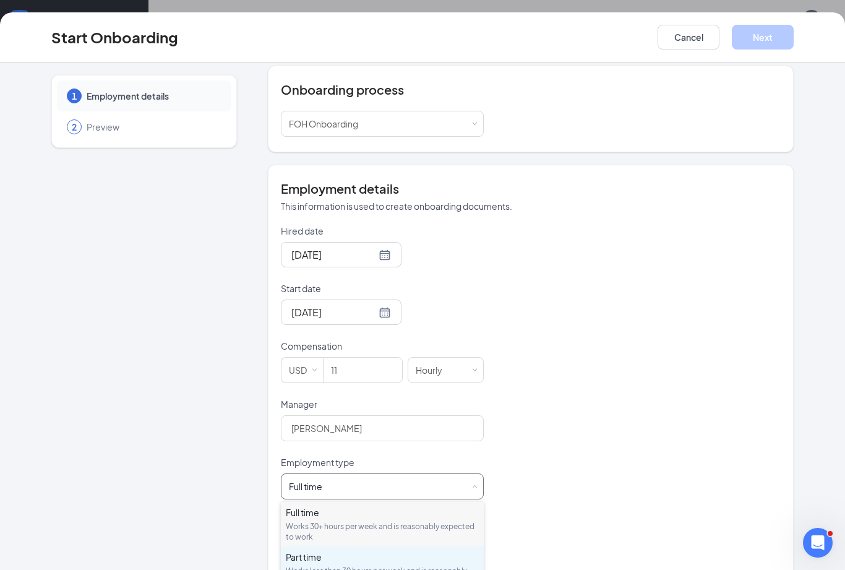
click at [417, 560] on div "Part time" at bounding box center [382, 556] width 193 height 12
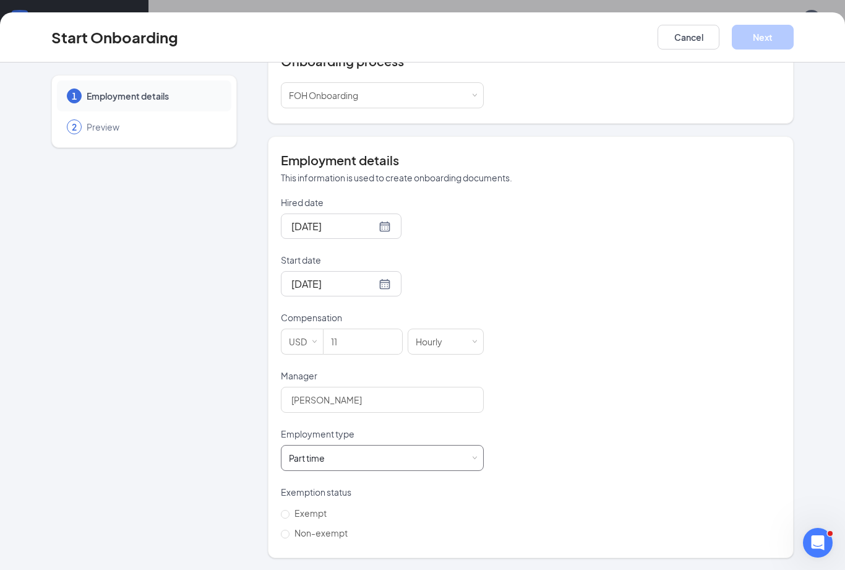
scroll to position [167, 0]
click at [296, 538] on label "Non-exempt" at bounding box center [317, 533] width 72 height 20
click at [289, 538] on input "Non-exempt" at bounding box center [285, 534] width 9 height 9
radio input "true"
click at [783, 43] on button "Next" at bounding box center [763, 37] width 62 height 25
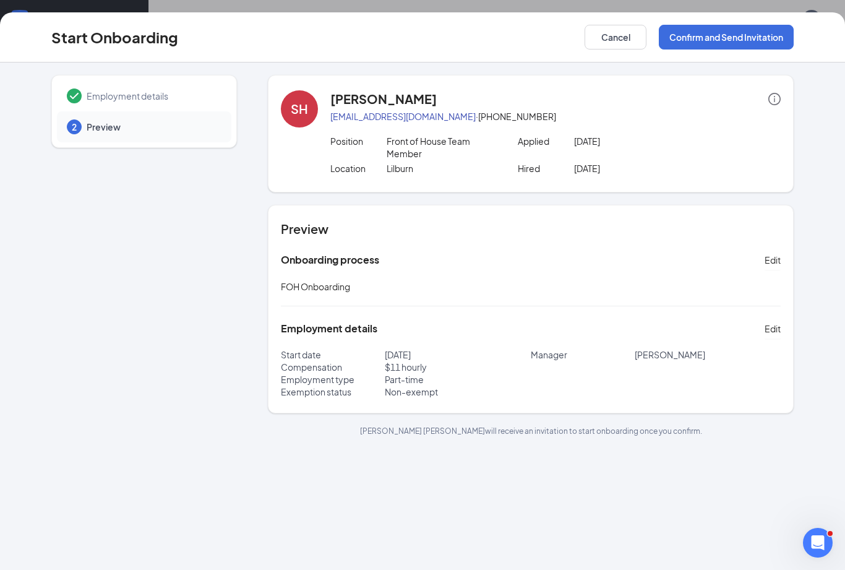
scroll to position [0, 0]
click at [736, 41] on button "Confirm and Send Invitation" at bounding box center [726, 37] width 135 height 25
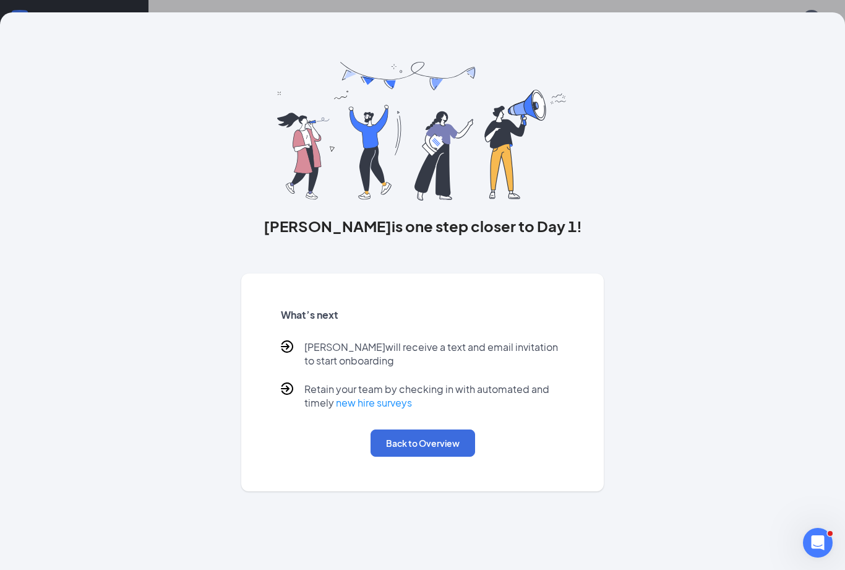
click at [452, 435] on button "Back to Overview" at bounding box center [422, 442] width 105 height 27
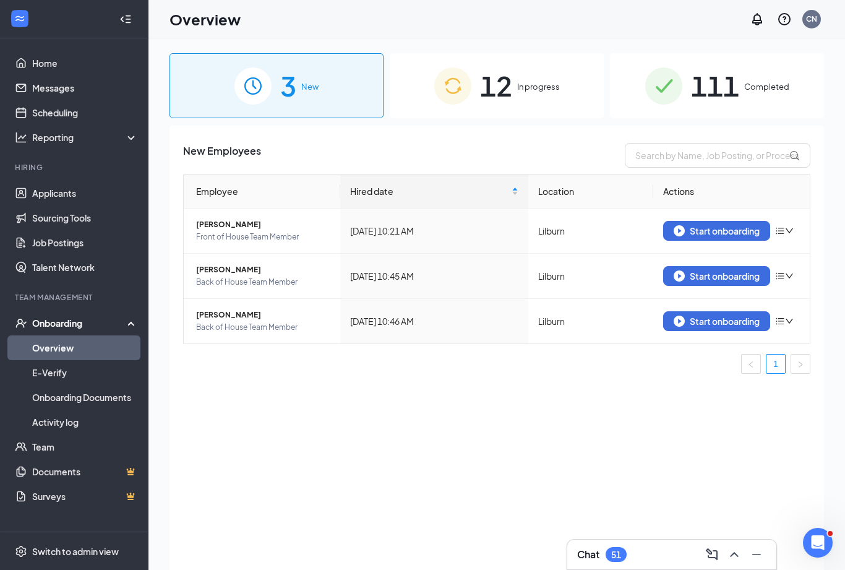
click at [703, 324] on div "Start onboarding" at bounding box center [716, 320] width 86 height 11
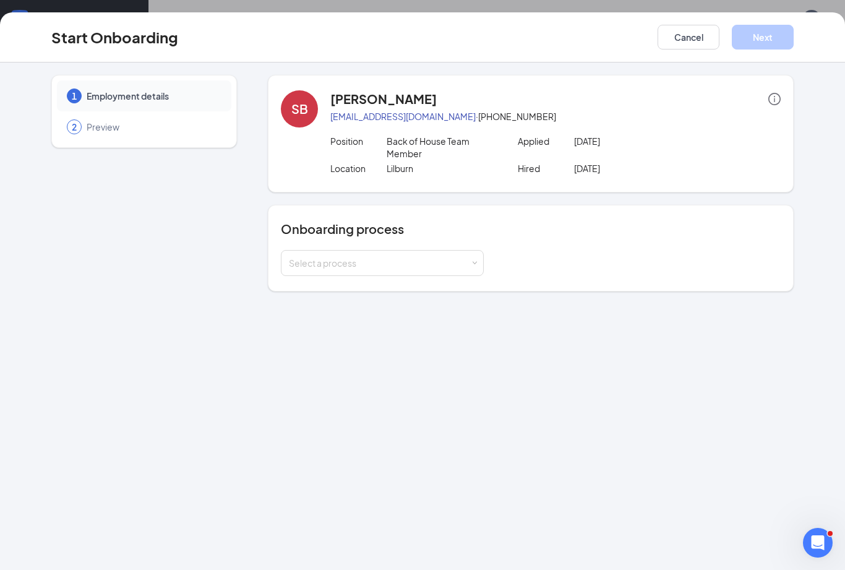
click at [388, 266] on div "Select a process" at bounding box center [379, 263] width 181 height 12
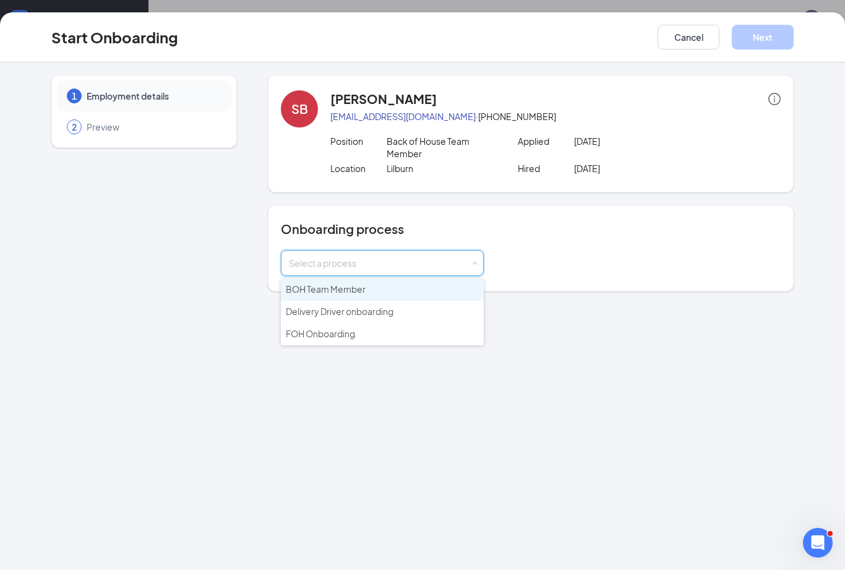
click at [376, 288] on li "BOH Team Member" at bounding box center [382, 289] width 203 height 22
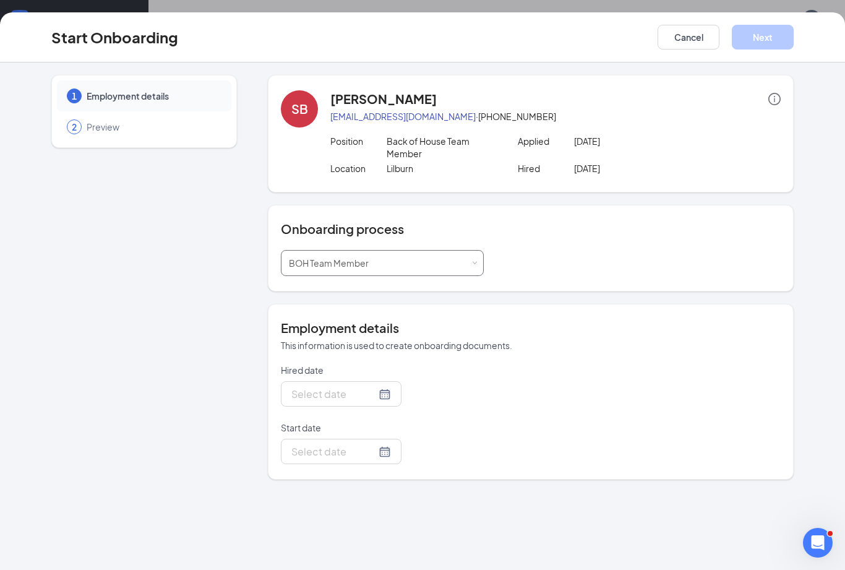
type input "[DATE]"
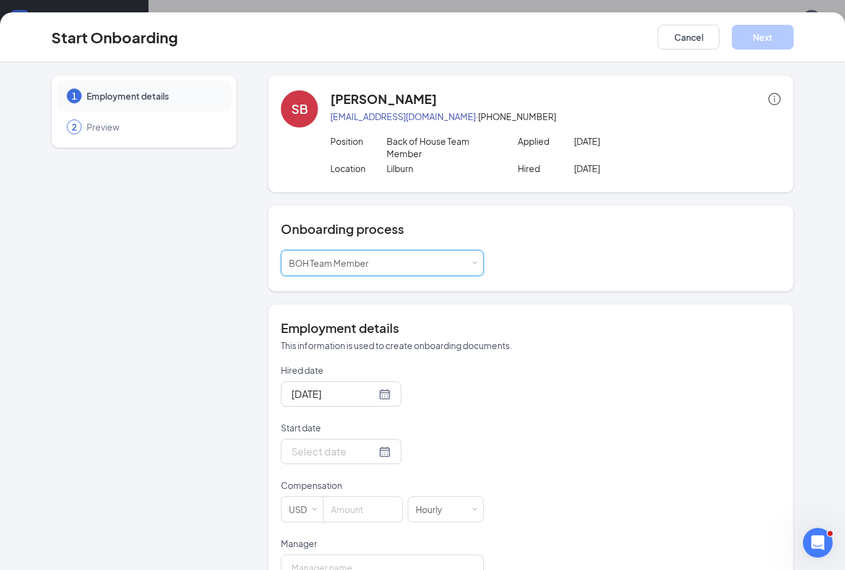
click at [377, 455] on div at bounding box center [341, 450] width 100 height 15
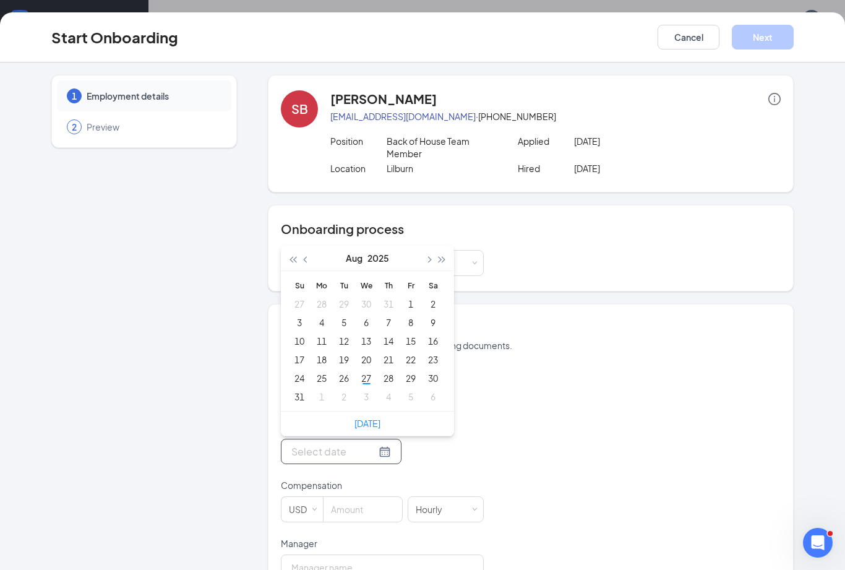
click at [424, 260] on button "button" at bounding box center [428, 257] width 14 height 25
type input "Sep 8, 2025"
click at [319, 328] on div "8" at bounding box center [321, 322] width 15 height 15
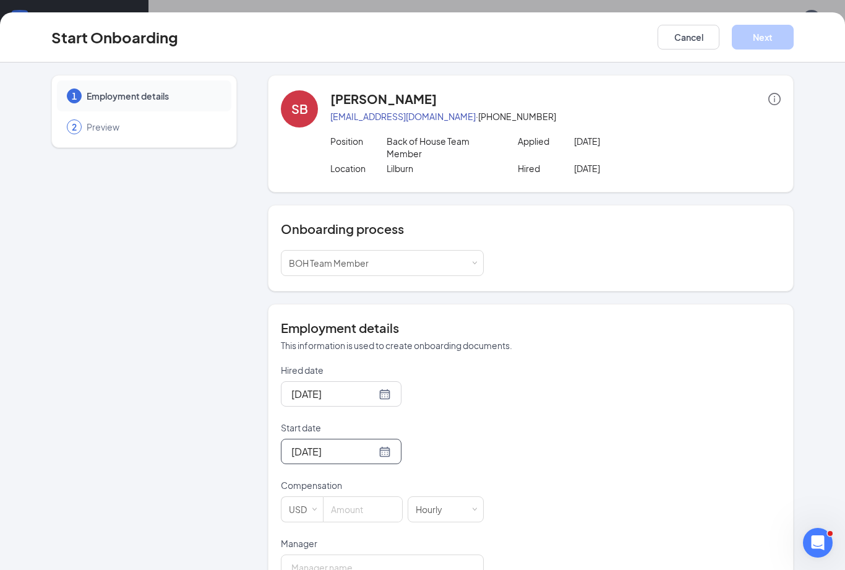
click at [356, 514] on input at bounding box center [362, 509] width 79 height 25
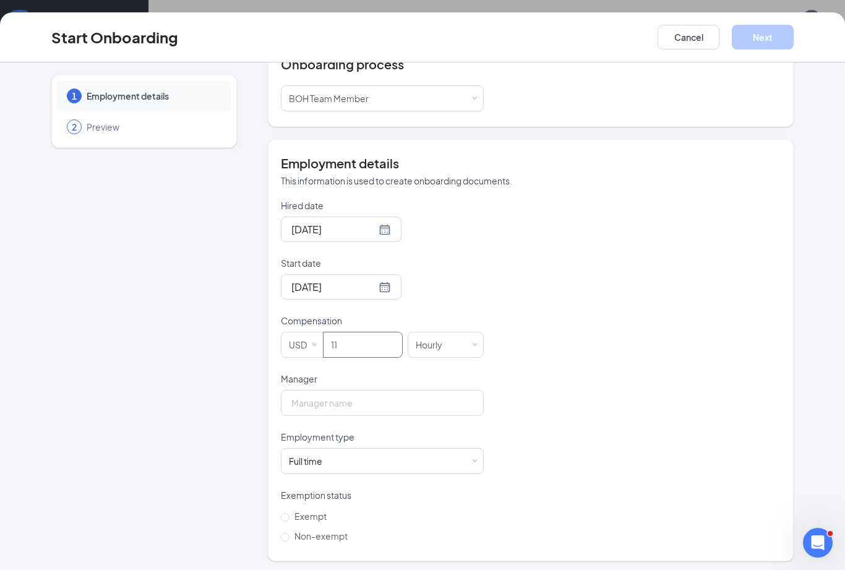
scroll to position [166, 0]
type input "11"
click at [599, 408] on div "Hired date Aug 27, 2025 Start date Sep 8, 2025 Sep 2025 Su Mo Tu We Th Fr Sa 31…" at bounding box center [531, 371] width 500 height 346
click at [443, 403] on input "Manager" at bounding box center [382, 401] width 203 height 26
type input "Robbie Provost"
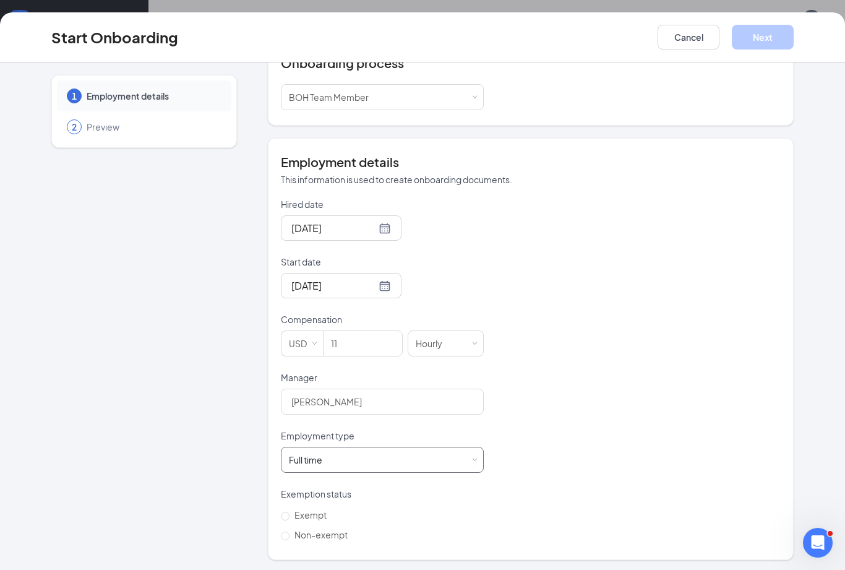
click at [474, 460] on span at bounding box center [475, 460] width 6 height 6
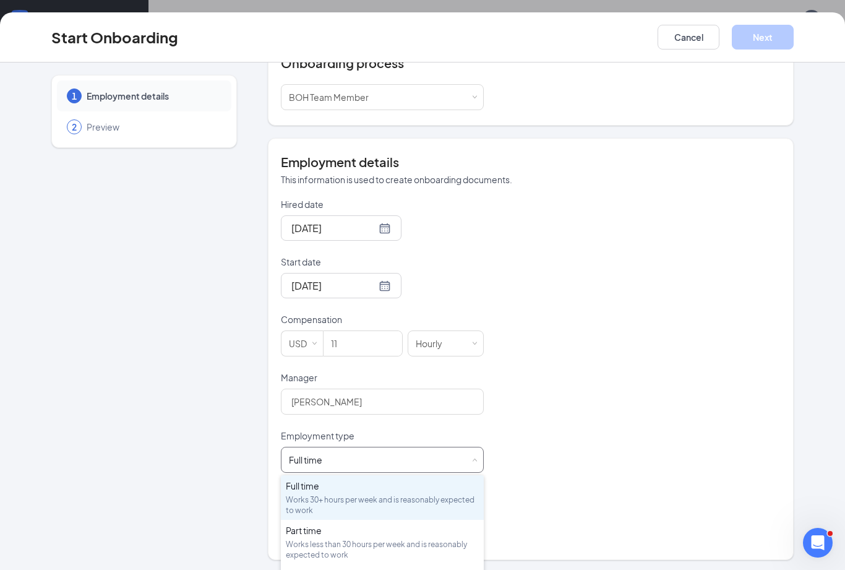
click at [411, 542] on div "Works less than 30 hours per week and is reasonably expected to work" at bounding box center [382, 549] width 193 height 21
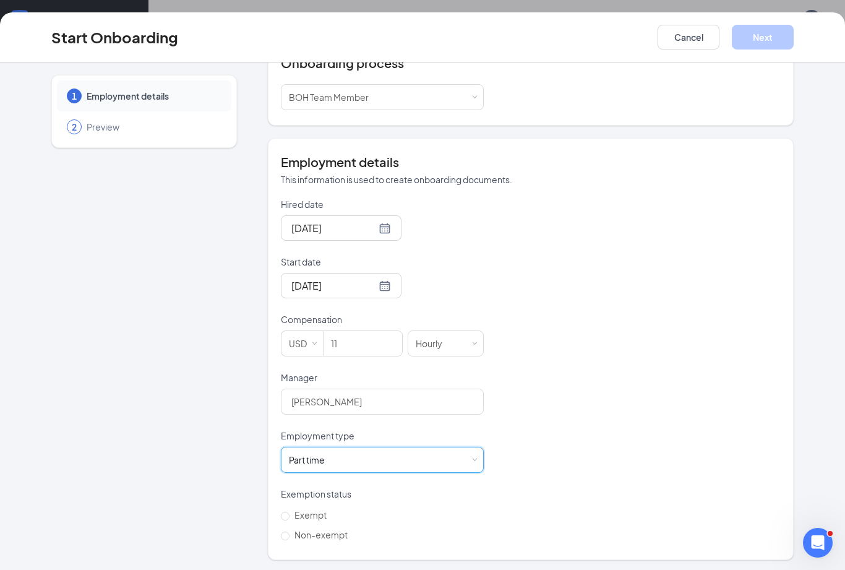
click at [294, 532] on span "Non-exempt" at bounding box center [320, 534] width 63 height 11
click at [289, 532] on input "Non-exempt" at bounding box center [285, 535] width 9 height 9
radio input "true"
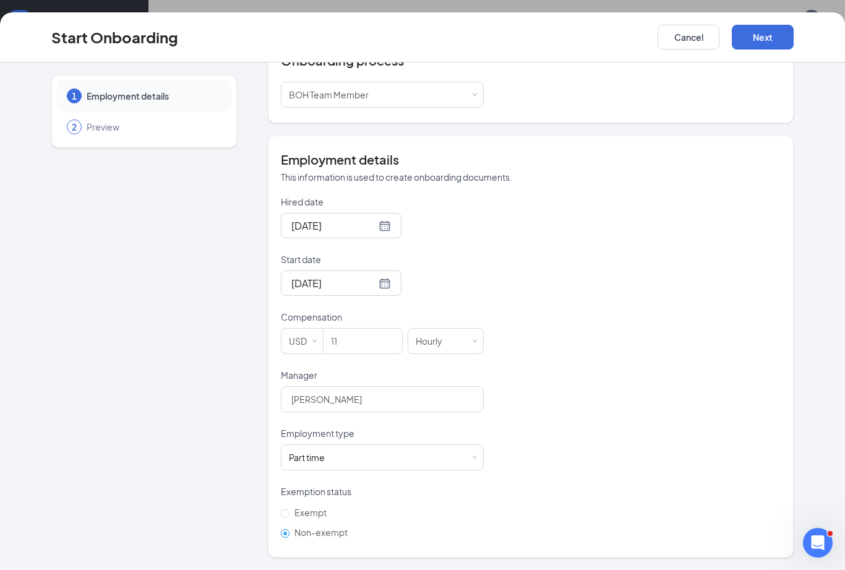
scroll to position [167, 0]
click at [767, 40] on button "Next" at bounding box center [763, 37] width 62 height 25
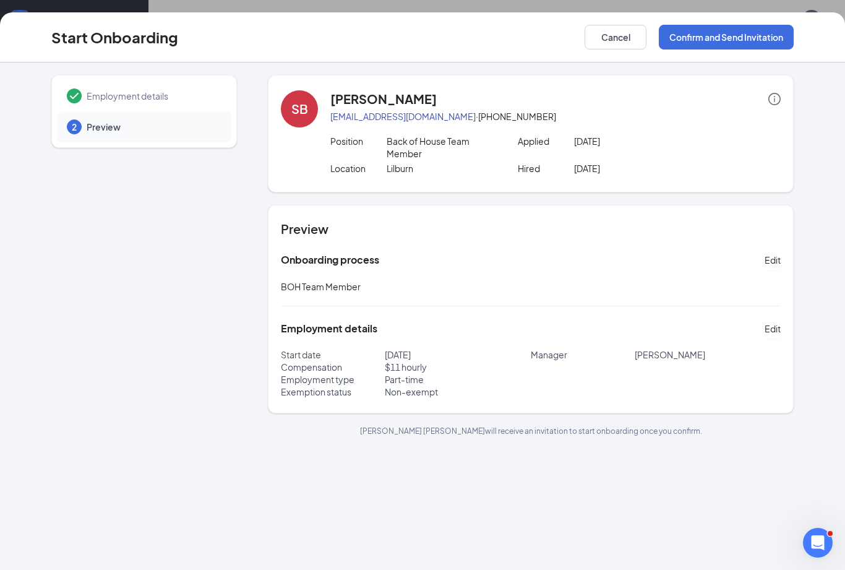
scroll to position [0, 0]
click at [753, 38] on button "Confirm and Send Invitation" at bounding box center [726, 37] width 135 height 25
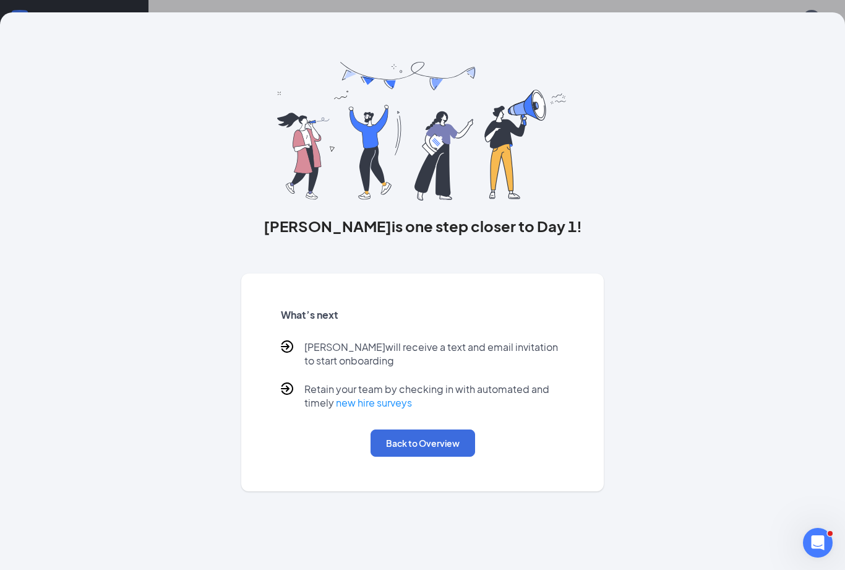
click at [443, 450] on button "Back to Overview" at bounding box center [422, 442] width 105 height 27
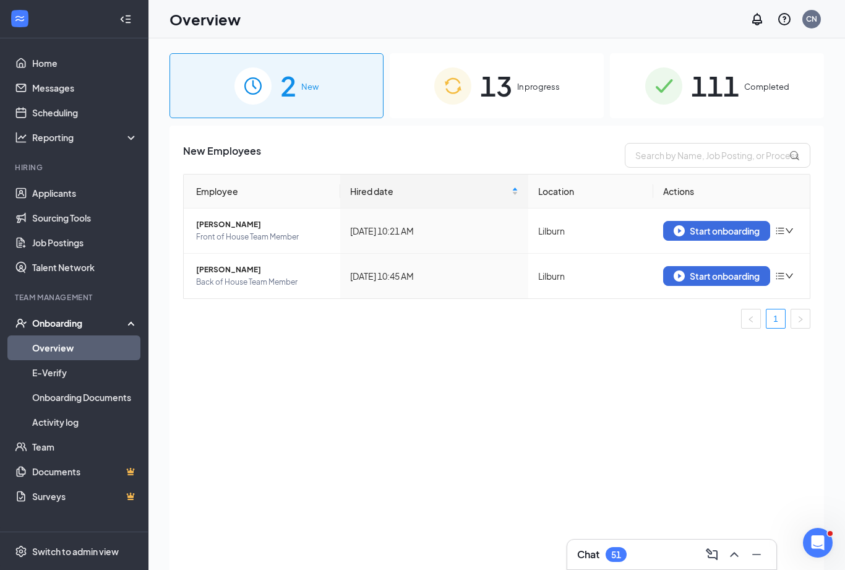
click at [702, 279] on div "Start onboarding" at bounding box center [716, 275] width 86 height 11
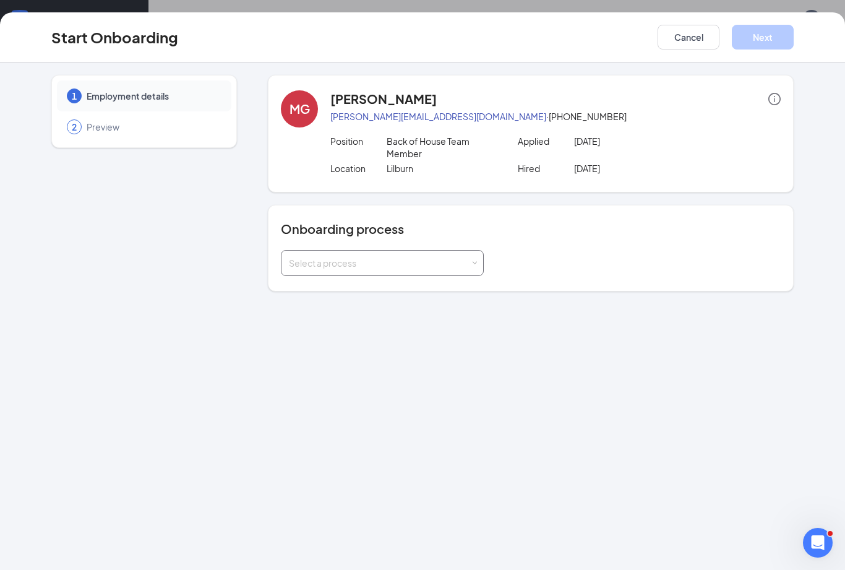
click at [476, 263] on span at bounding box center [475, 263] width 6 height 6
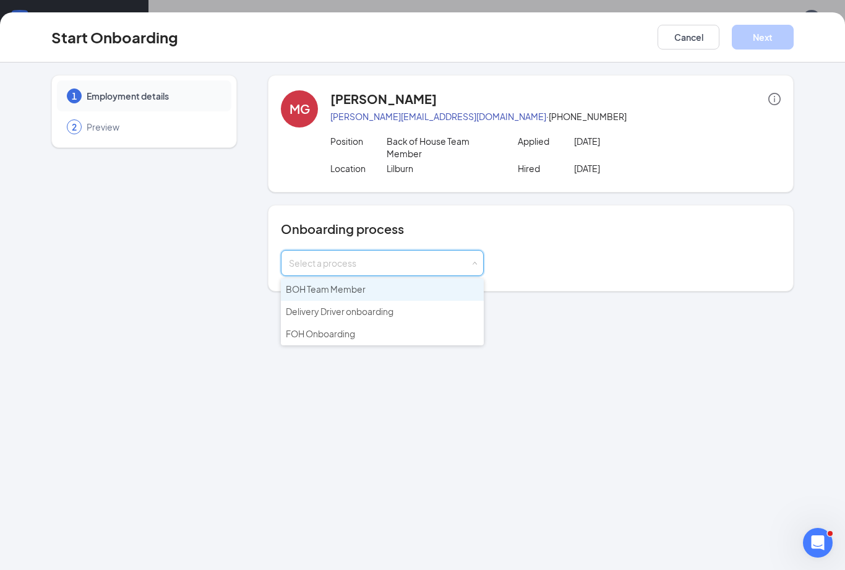
click at [385, 289] on li "BOH Team Member" at bounding box center [382, 289] width 203 height 22
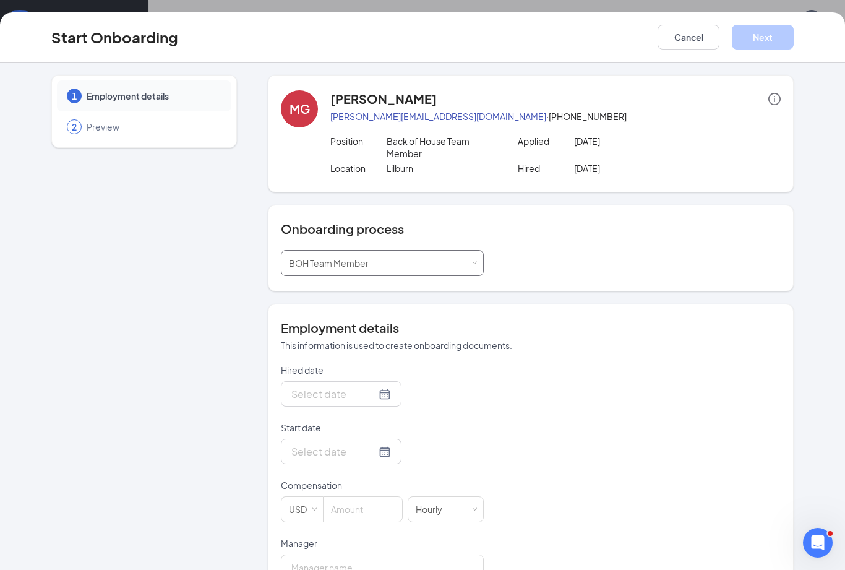
type input "[DATE]"
click at [346, 456] on input "Start date" at bounding box center [333, 450] width 85 height 15
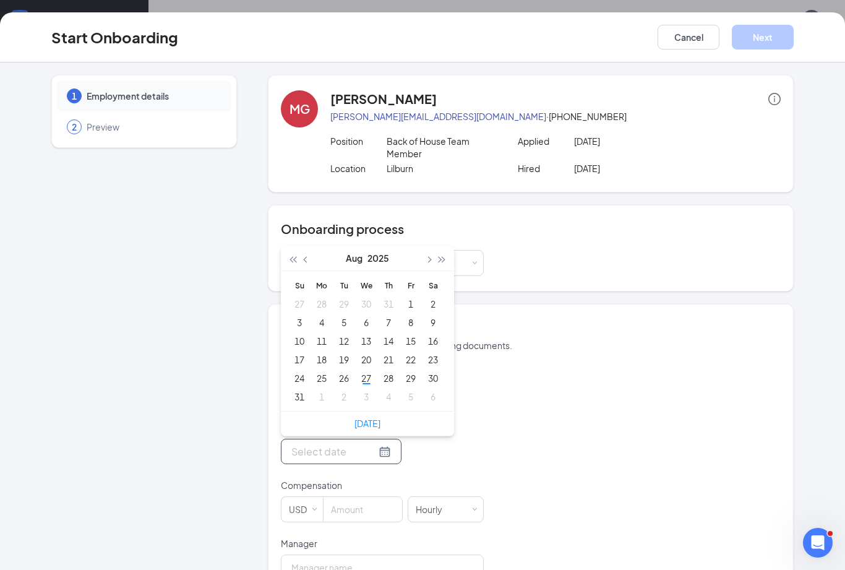
click at [426, 266] on button "button" at bounding box center [428, 257] width 14 height 25
type input "Sep 8, 2025"
click at [328, 323] on div "8" at bounding box center [321, 322] width 15 height 15
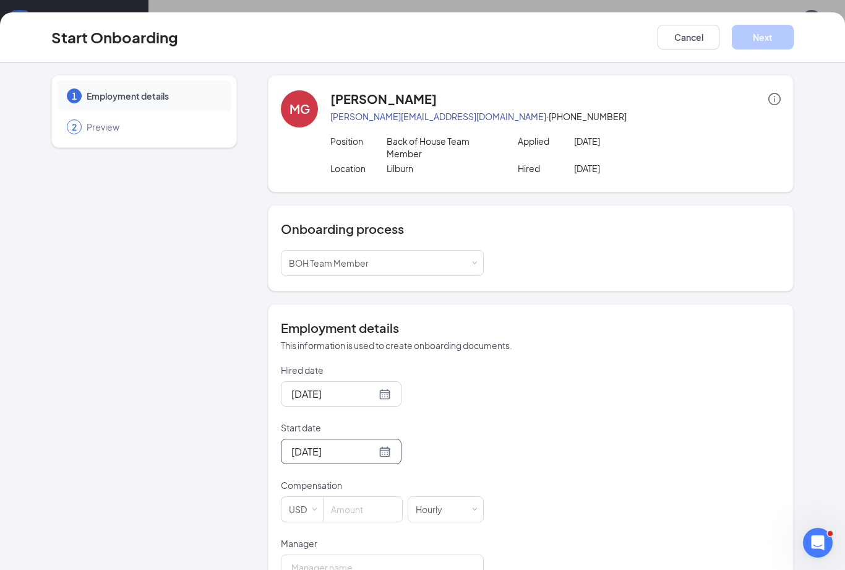
click at [366, 517] on input at bounding box center [362, 509] width 79 height 25
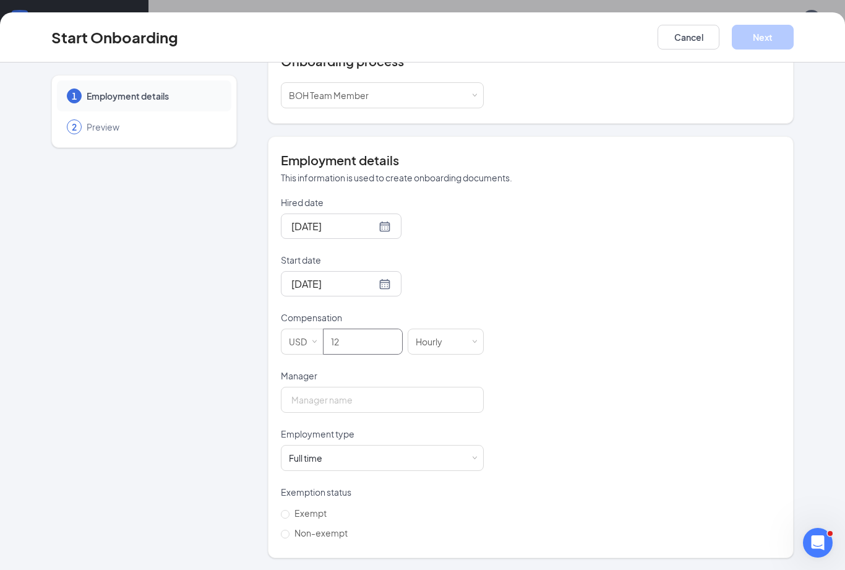
scroll to position [167, 0]
type input "12"
click at [431, 400] on input "Manager" at bounding box center [382, 400] width 203 height 26
type input "Robbie Provost"
click at [476, 458] on span at bounding box center [475, 459] width 6 height 6
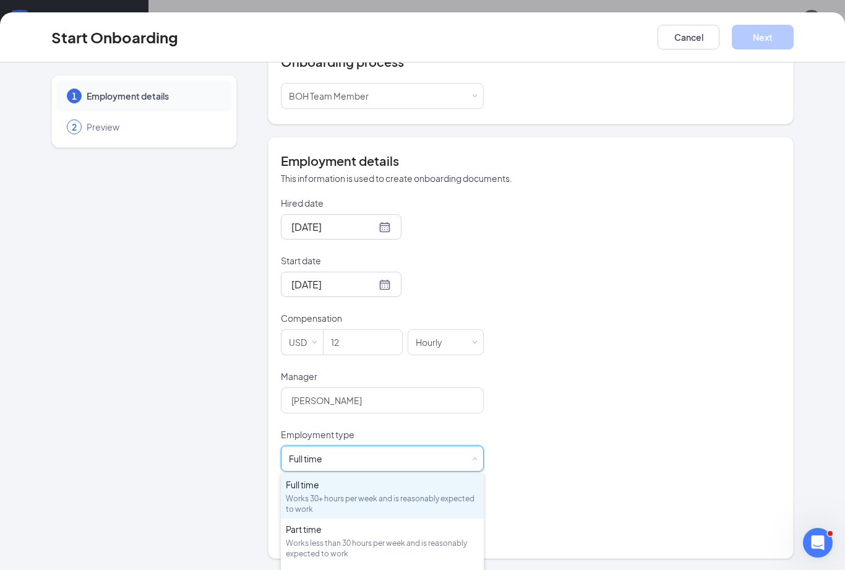
click at [547, 457] on div "Hired date Aug 27, 2025 Start date Sep 8, 2025 Sep 2025 Su Mo Tu We Th Fr Sa 31…" at bounding box center [531, 370] width 500 height 346
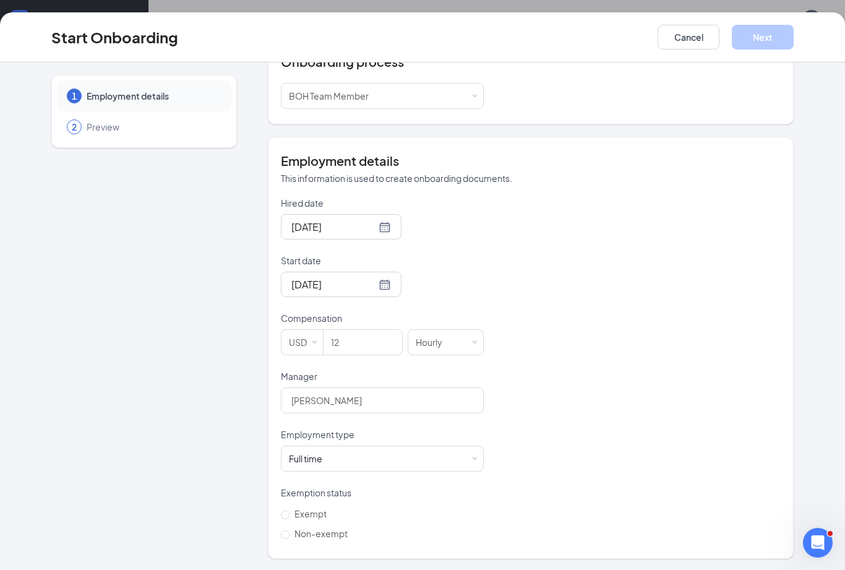
click at [288, 530] on input "Non-exempt" at bounding box center [285, 534] width 9 height 9
radio input "true"
click at [775, 40] on button "Next" at bounding box center [763, 37] width 62 height 25
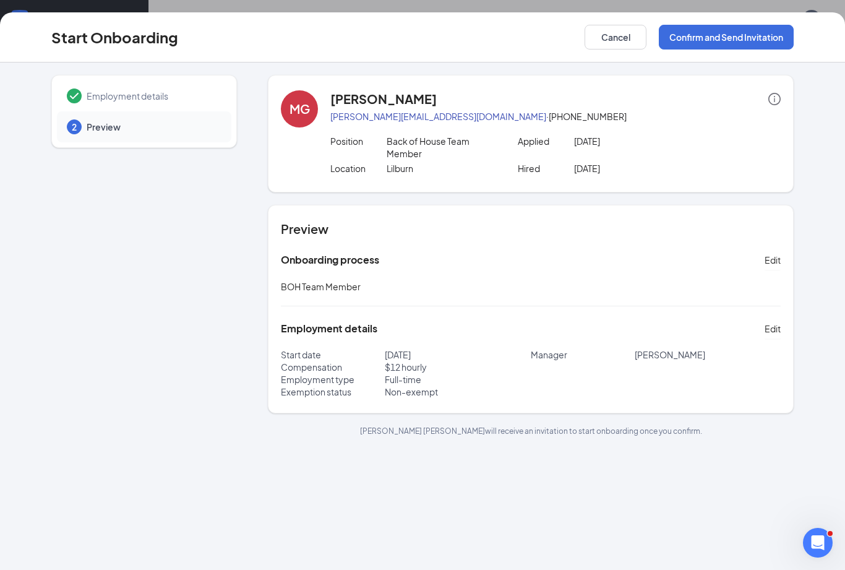
scroll to position [0, 0]
click at [744, 41] on button "Confirm and Send Invitation" at bounding box center [726, 37] width 135 height 25
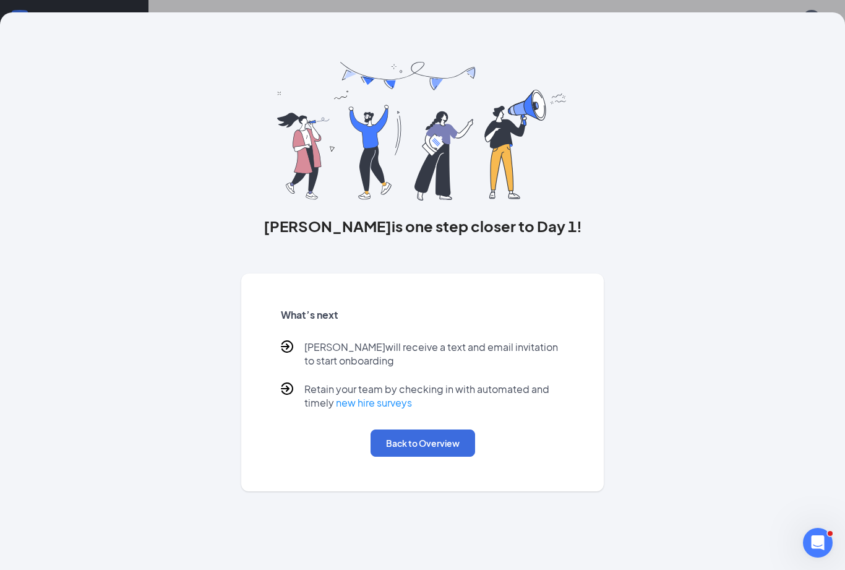
click at [442, 443] on button "Back to Overview" at bounding box center [422, 442] width 105 height 27
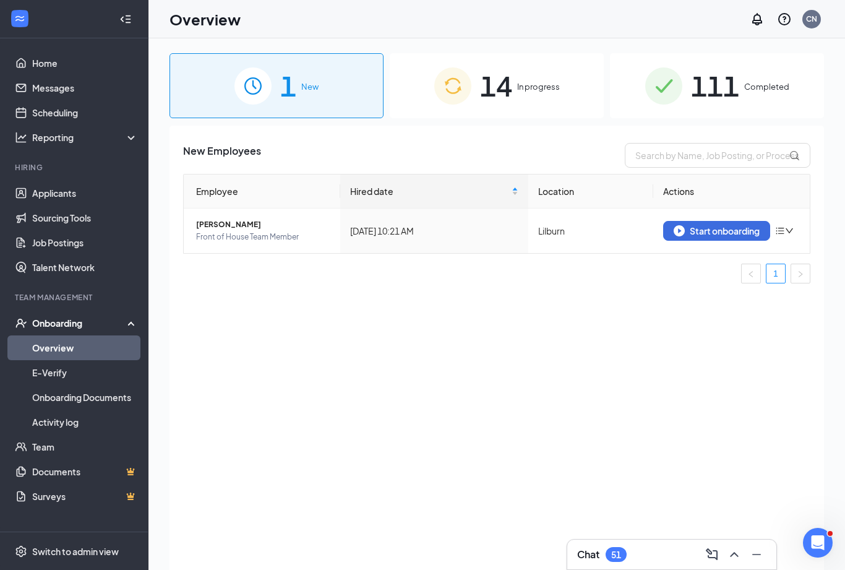
click at [88, 322] on div "Onboarding" at bounding box center [79, 323] width 95 height 12
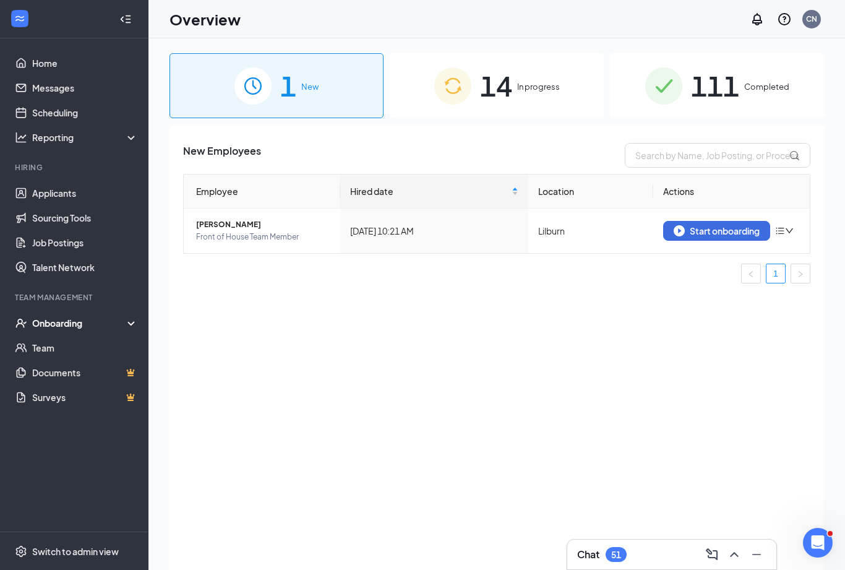
click at [100, 328] on div "Onboarding" at bounding box center [79, 323] width 95 height 12
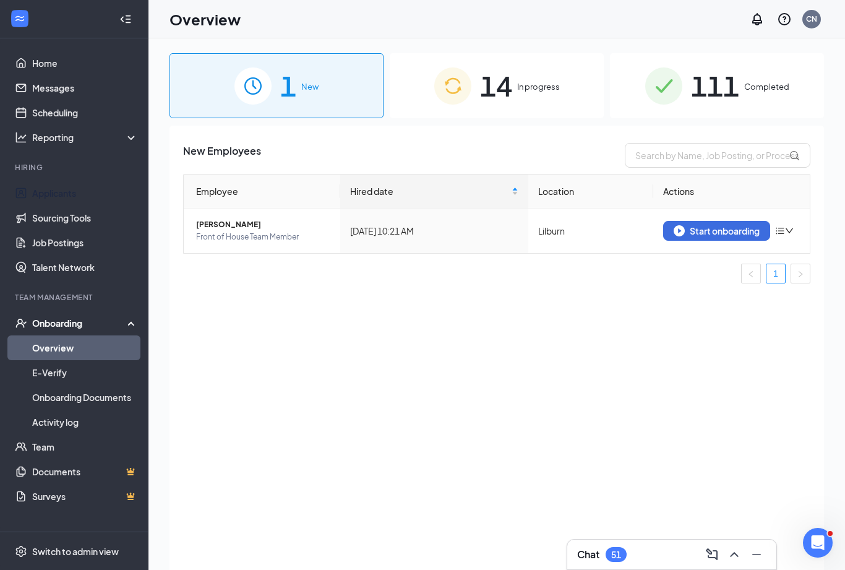
click at [32, 196] on link "Applicants" at bounding box center [85, 193] width 106 height 25
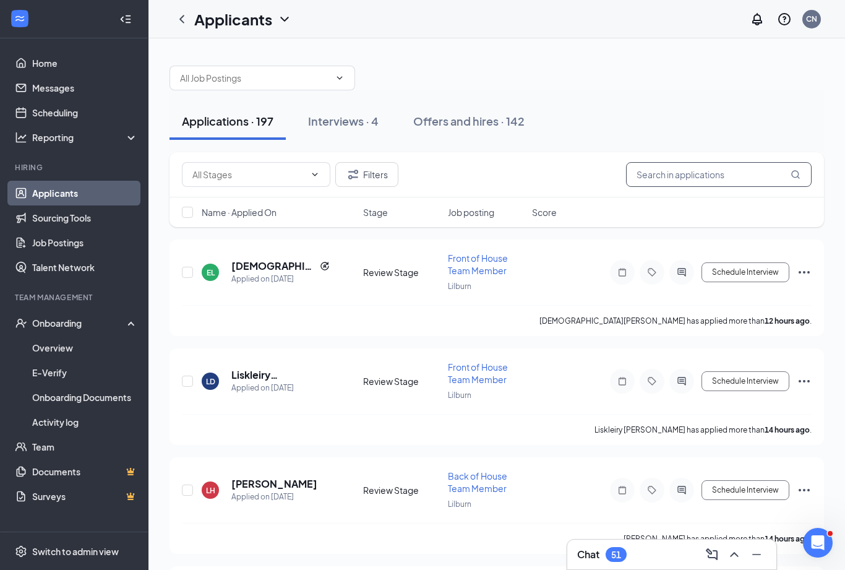
click at [663, 183] on input "text" at bounding box center [719, 174] width 186 height 25
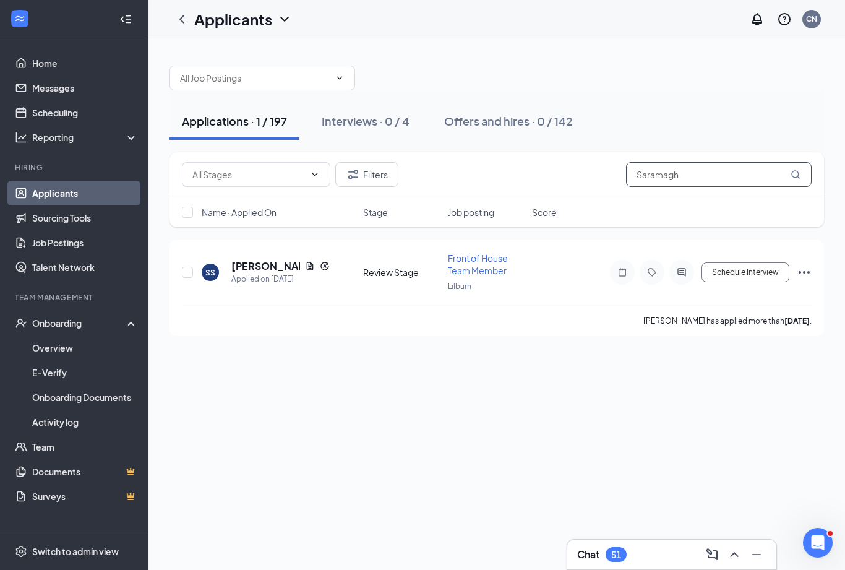
type input "Saramagh"
click at [245, 294] on div "SS Shayan Saramaghan Applied on Aug 14 Review Stage Front of House Team Member …" at bounding box center [496, 278] width 629 height 53
click at [243, 267] on h5 "Shayan Saramaghan" at bounding box center [265, 266] width 69 height 14
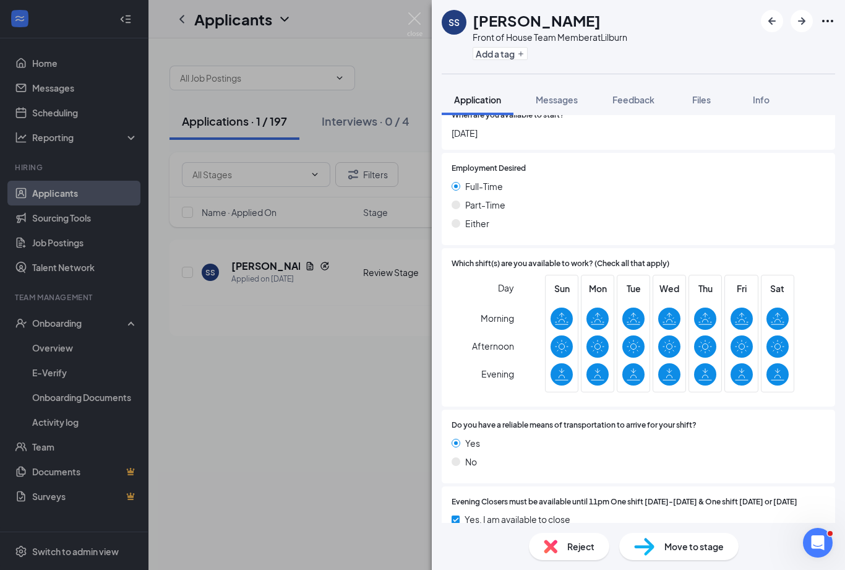
scroll to position [753, 0]
click at [416, 19] on img at bounding box center [414, 24] width 15 height 24
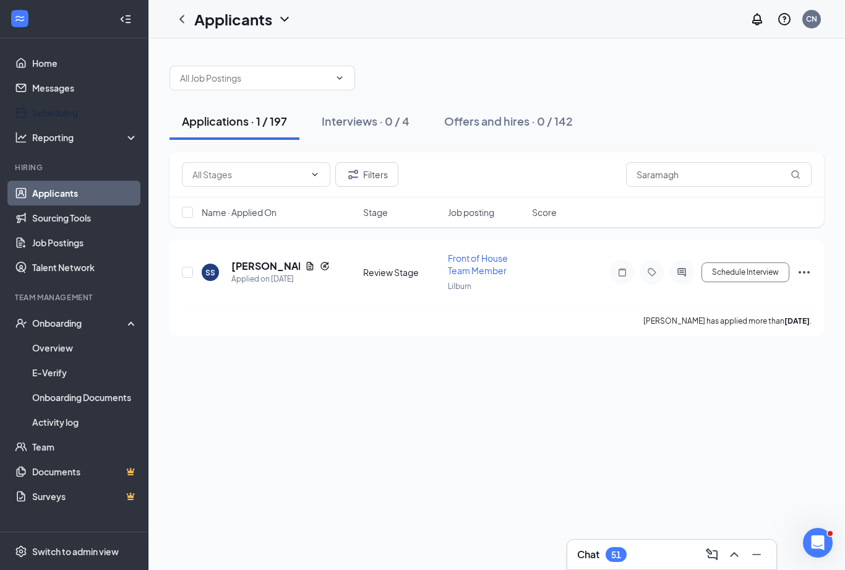
click at [85, 116] on link "Scheduling" at bounding box center [85, 112] width 106 height 25
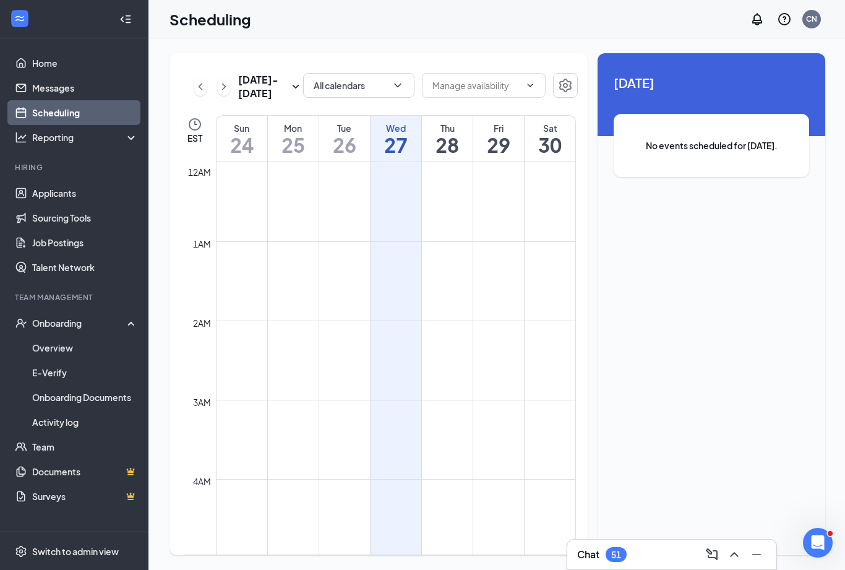
scroll to position [608, 0]
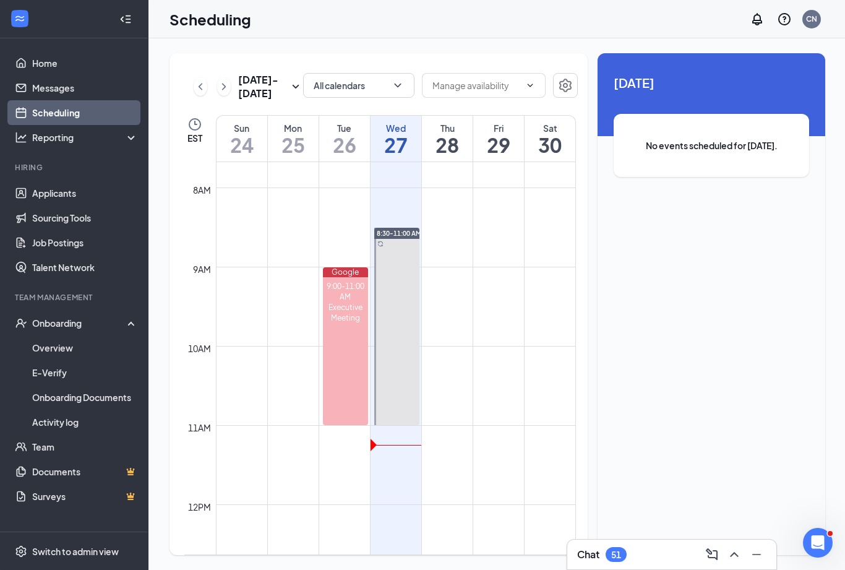
click at [225, 90] on icon "ChevronRight" at bounding box center [224, 86] width 12 height 15
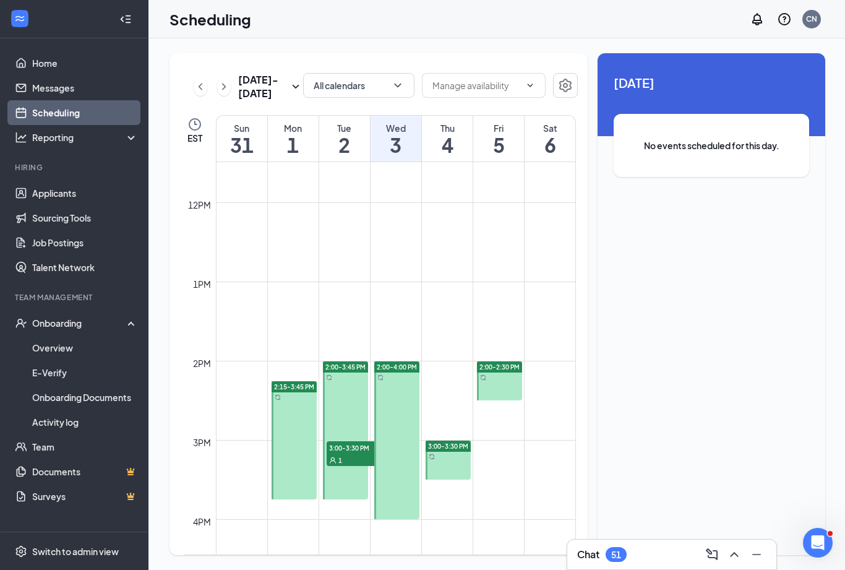
scroll to position [910, 0]
click at [302, 419] on link "2:15-3:45 PM" at bounding box center [293, 439] width 48 height 119
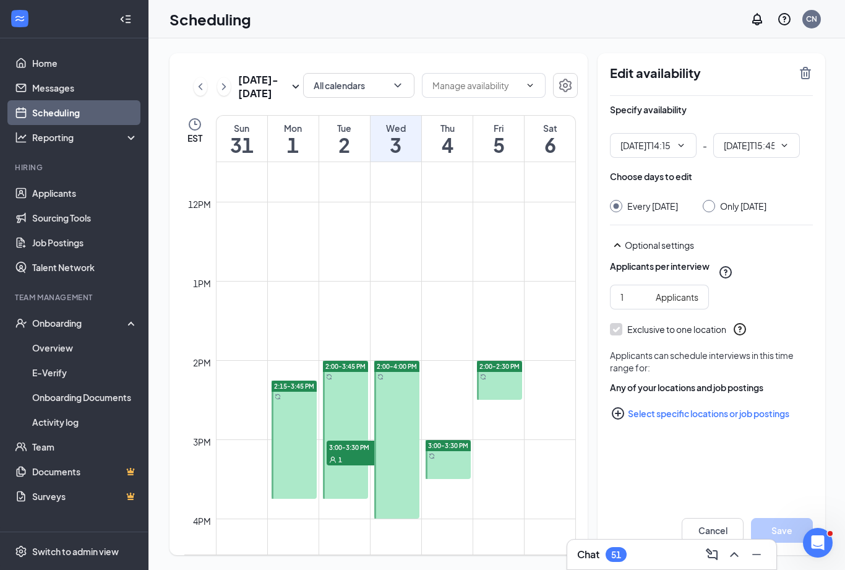
type input "02:15 PM"
type input "03:45 PM"
click at [291, 399] on link "2:15-3:45 PM" at bounding box center [293, 439] width 48 height 119
click at [710, 205] on input "Only Monday, Sep 1" at bounding box center [706, 204] width 9 height 9
radio input "true"
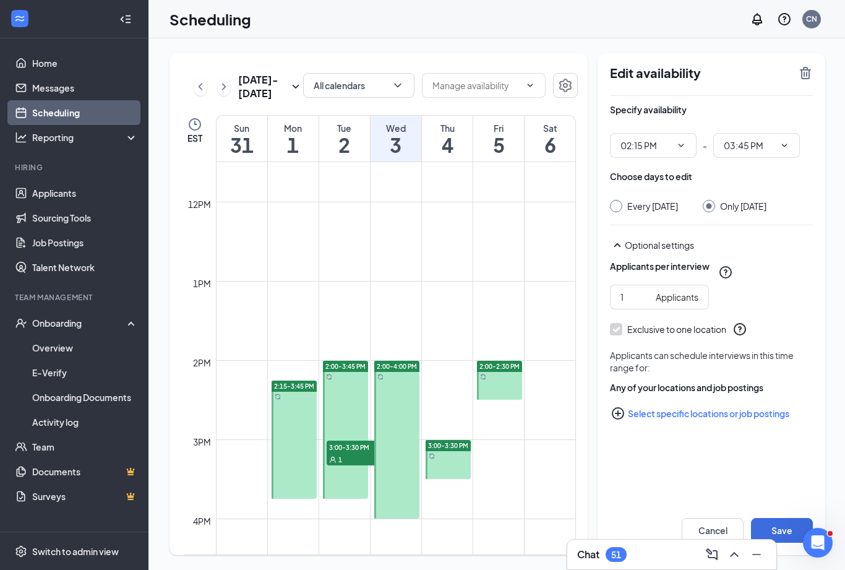
radio input "false"
click at [804, 74] on icon "TrashOutline" at bounding box center [805, 73] width 15 height 15
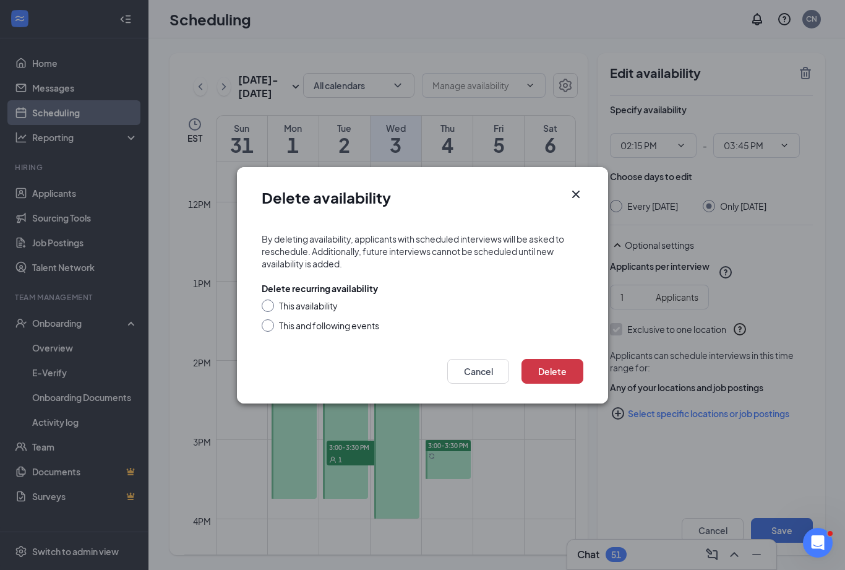
click at [277, 310] on div "This availability" at bounding box center [423, 305] width 322 height 12
click at [268, 304] on input "This availability" at bounding box center [266, 303] width 9 height 9
radio input "true"
click at [564, 378] on button "Delete" at bounding box center [552, 371] width 62 height 25
